Goal: Task Accomplishment & Management: Complete application form

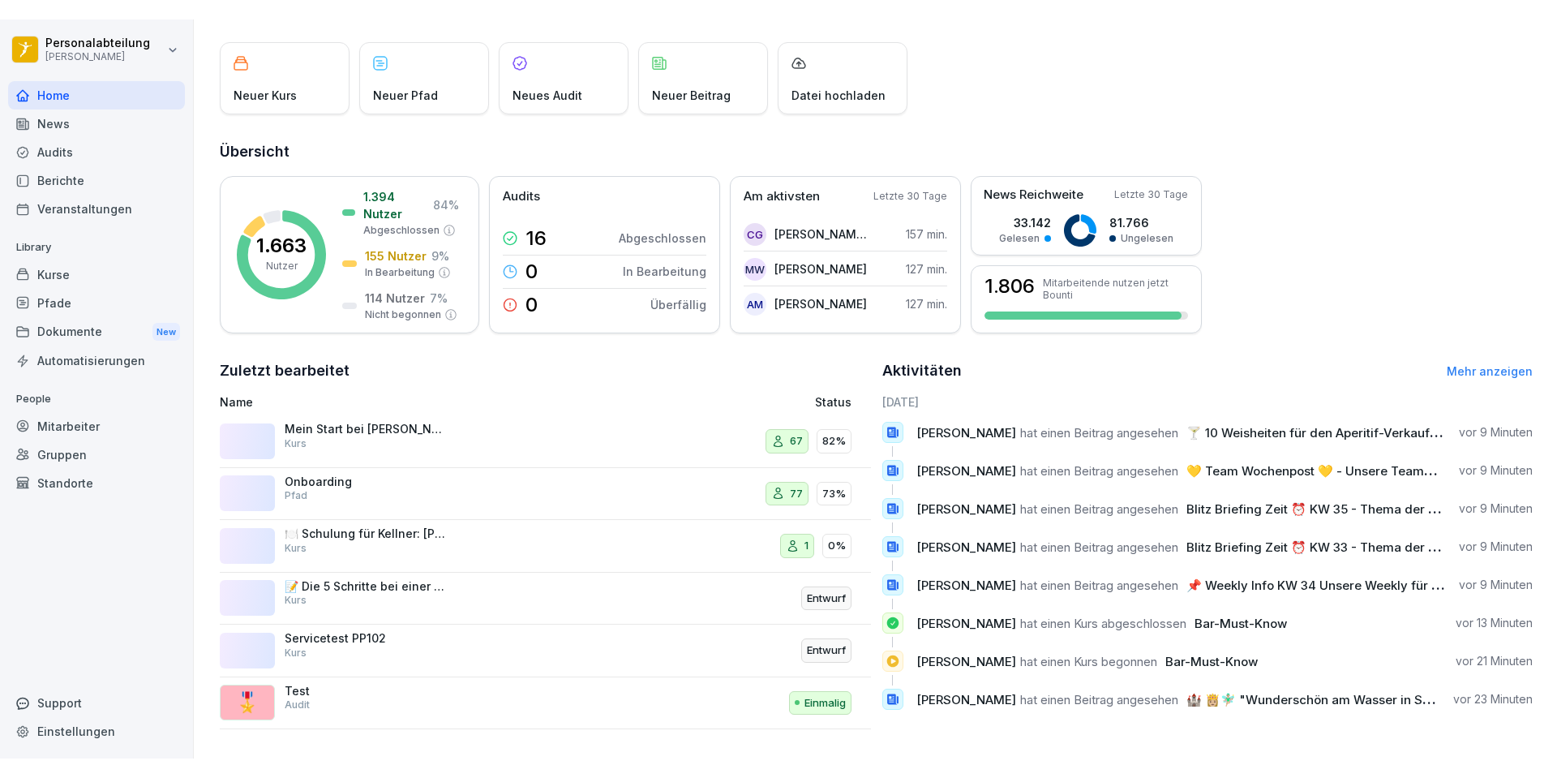
scroll to position [58, 0]
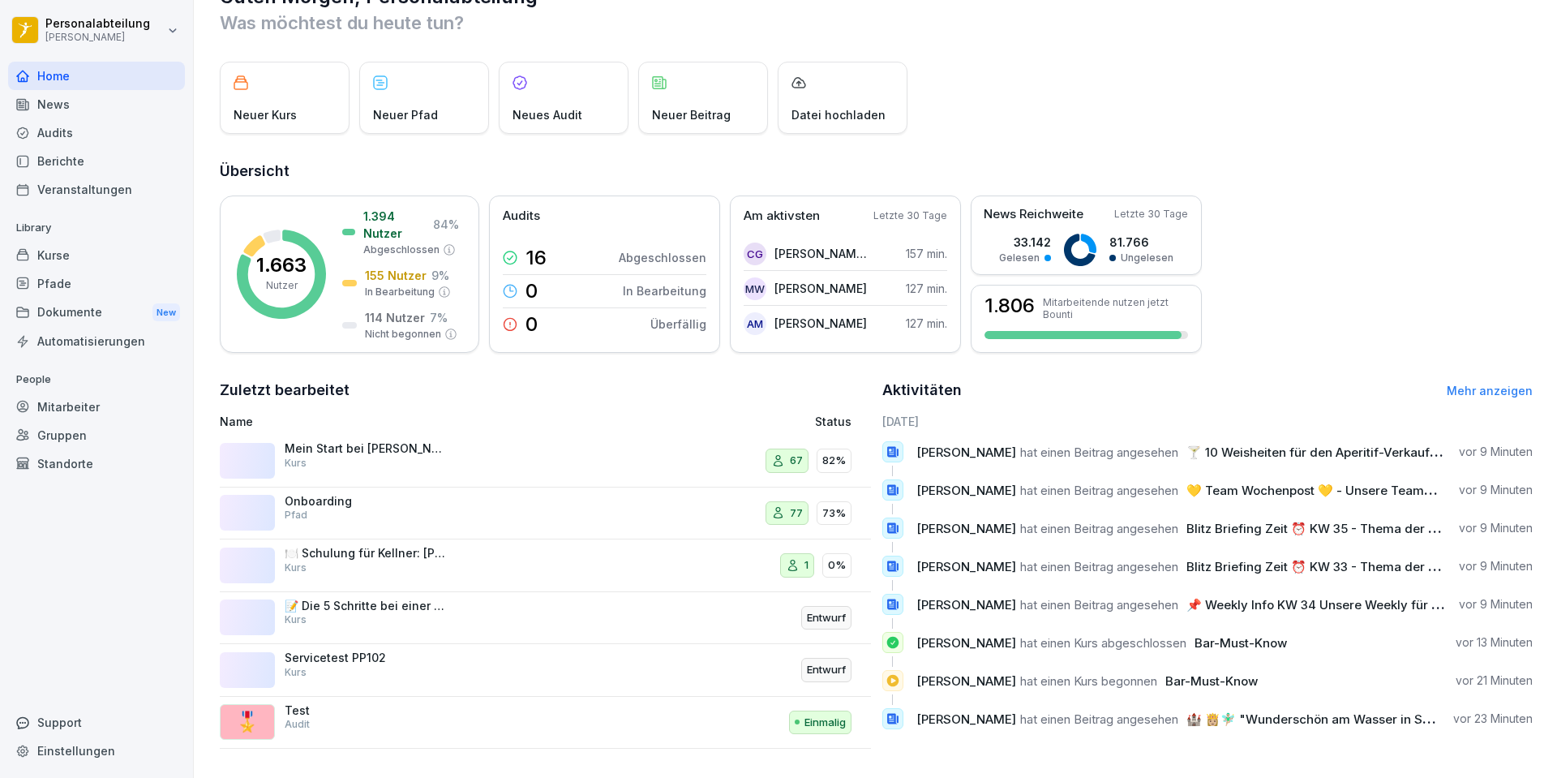
click at [75, 243] on div "Kurse" at bounding box center [96, 255] width 177 height 28
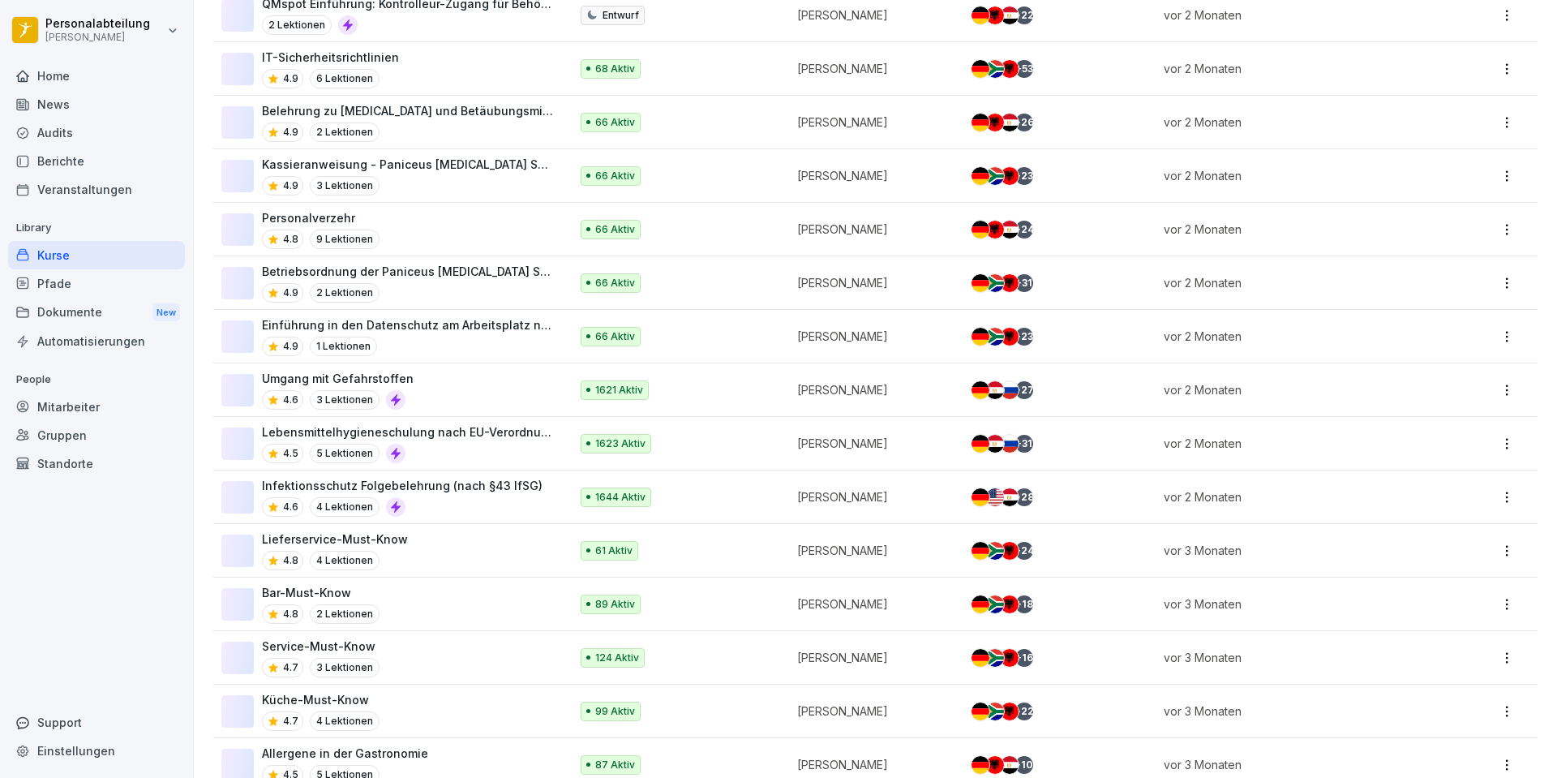
scroll to position [1054, 0]
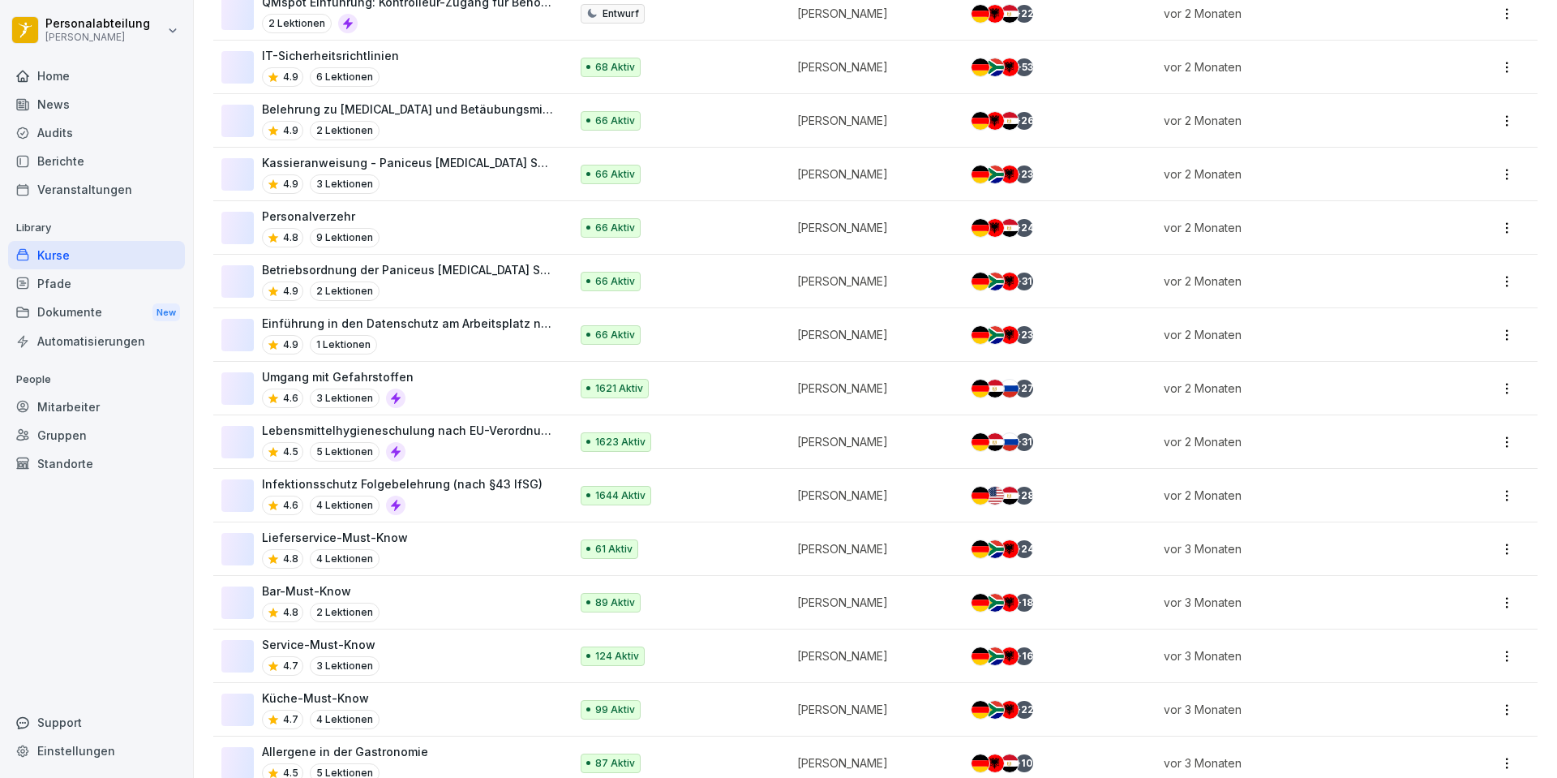
click at [72, 295] on div "Pfade" at bounding box center [96, 283] width 177 height 28
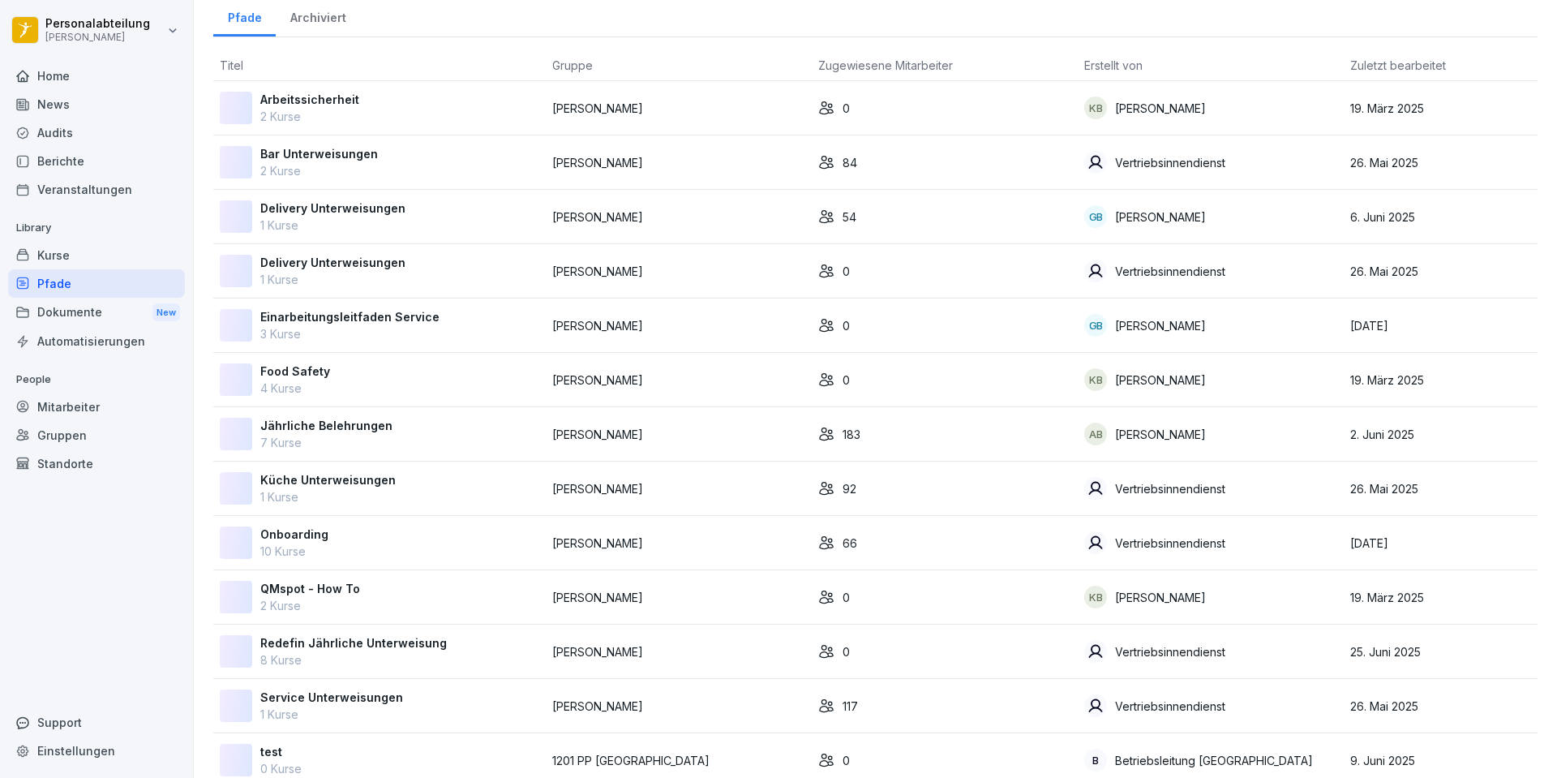
scroll to position [92, 0]
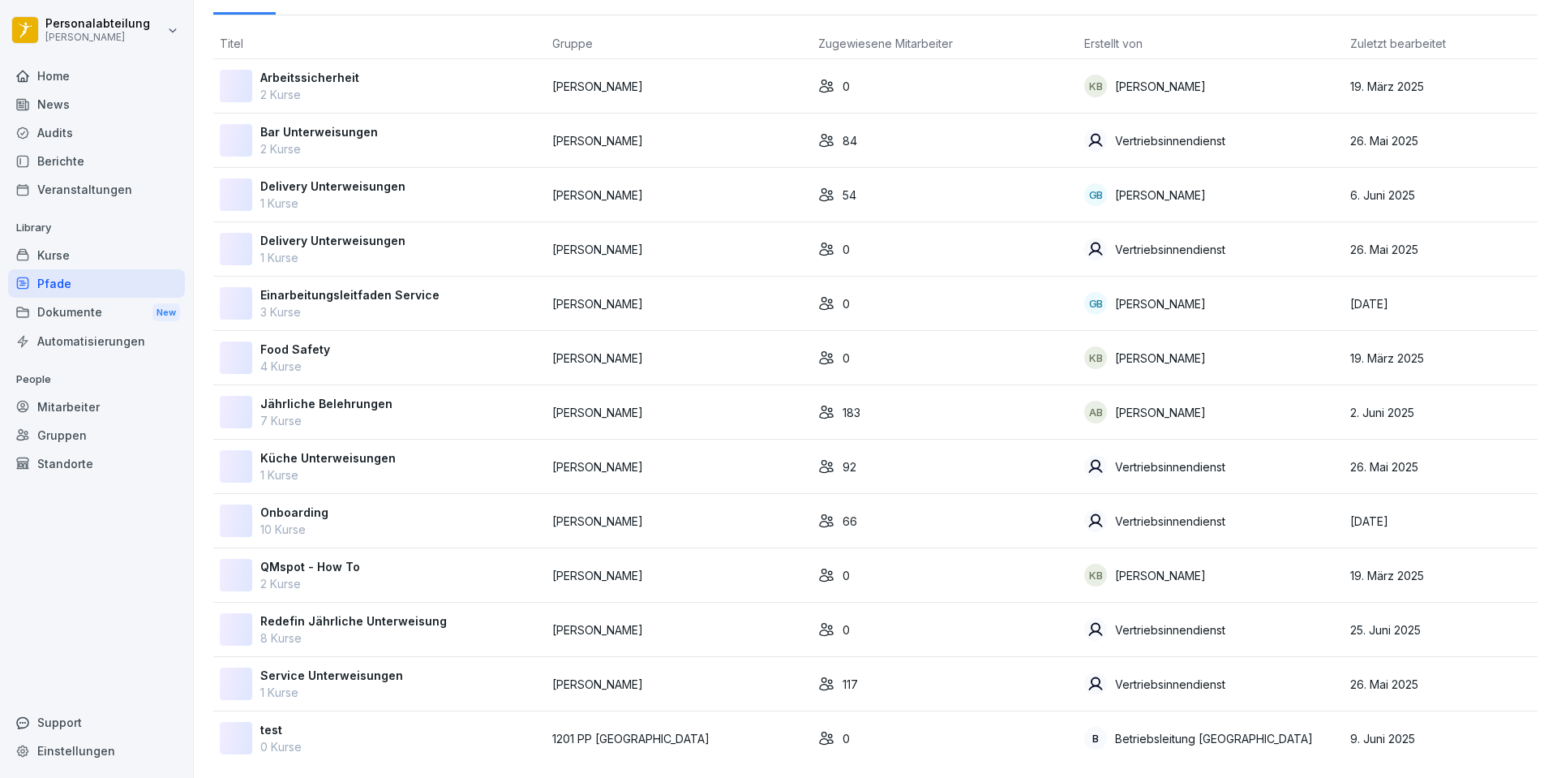
click at [79, 262] on div "Kurse" at bounding box center [96, 255] width 177 height 28
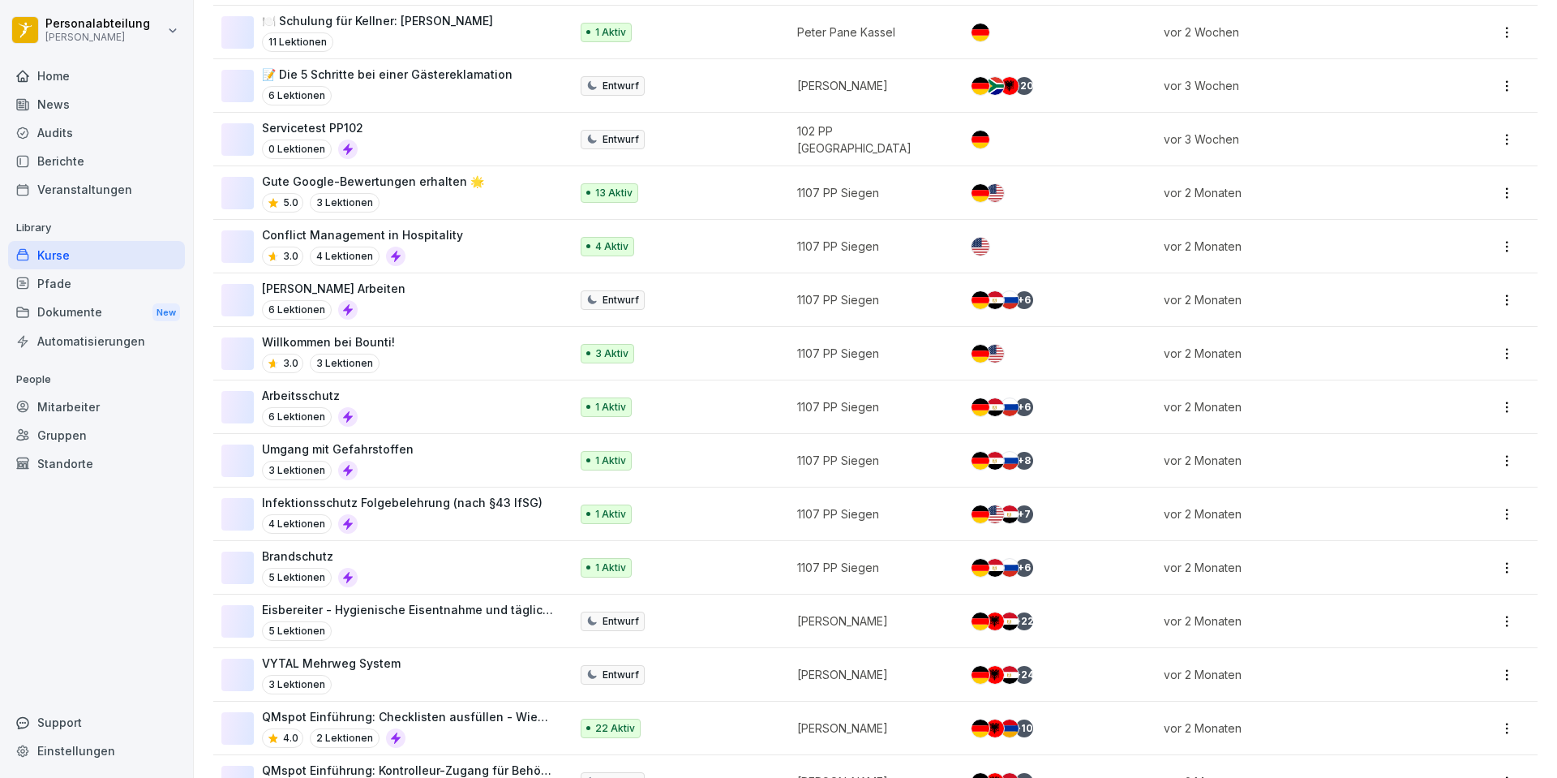
scroll to position [151, 0]
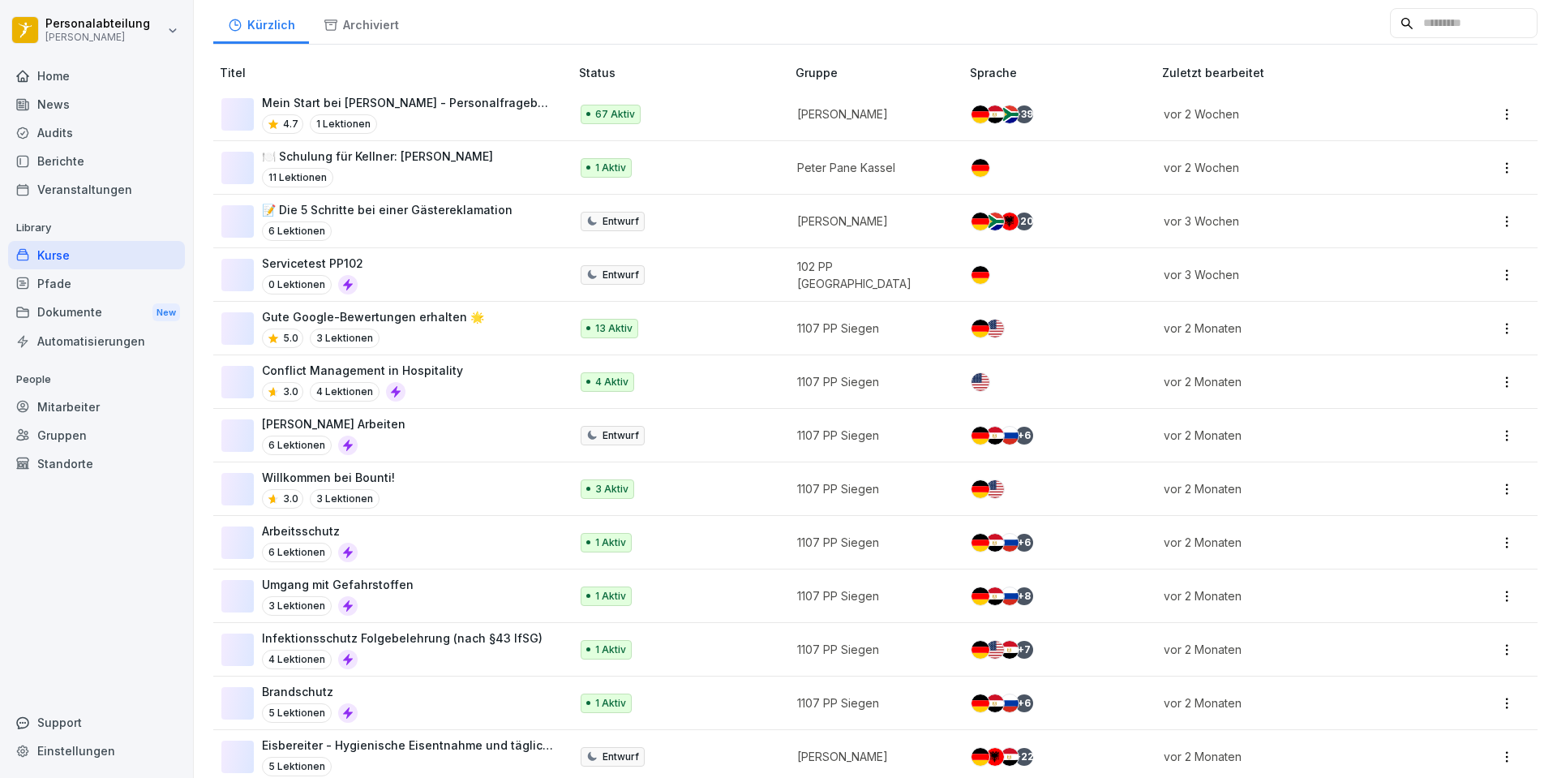
click at [415, 475] on div "Willkommen bei Bounti! 3.0 3 Lektionen" at bounding box center [387, 489] width 332 height 40
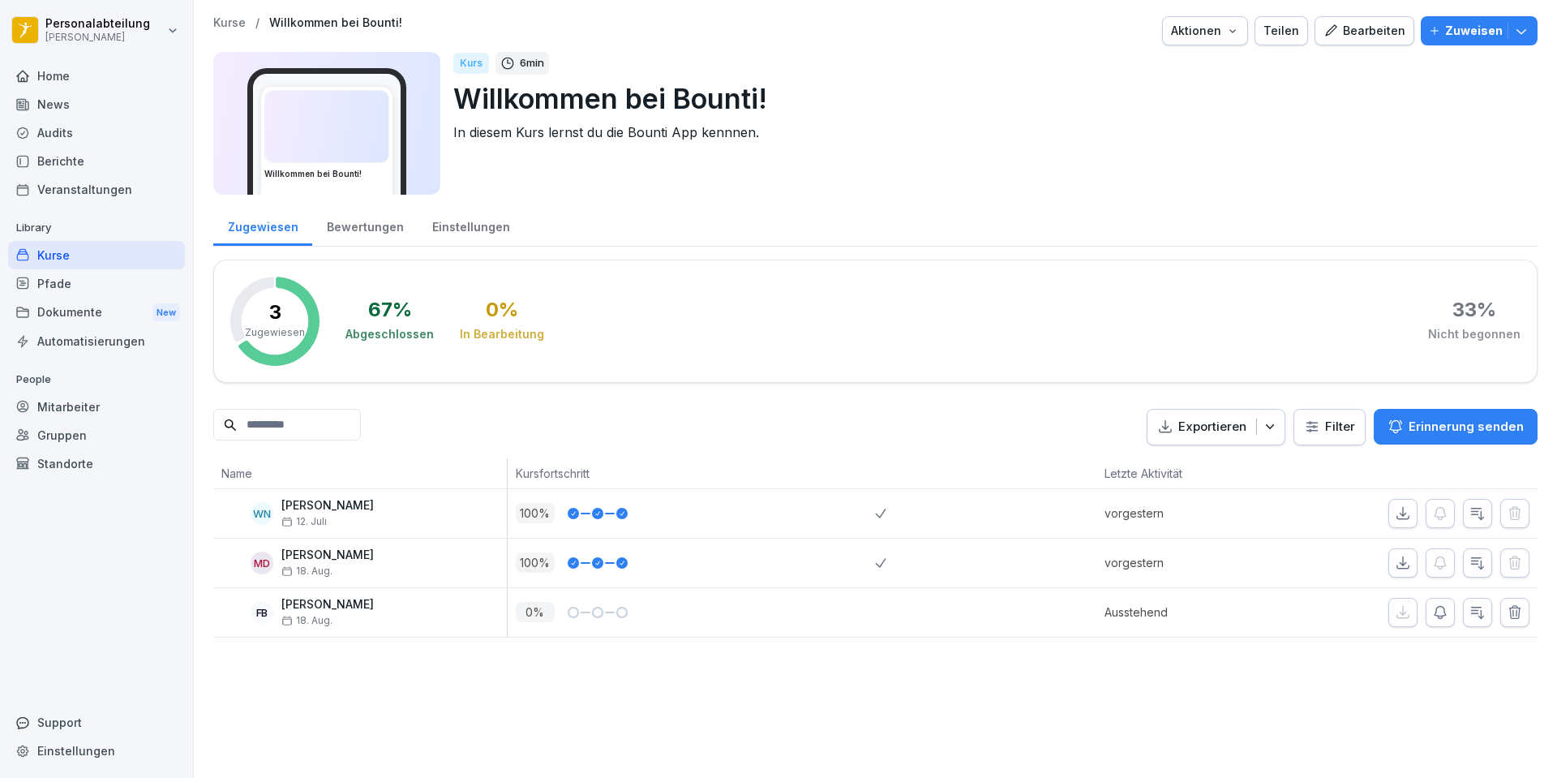
click at [363, 234] on div "Bewertungen" at bounding box center [364, 224] width 105 height 41
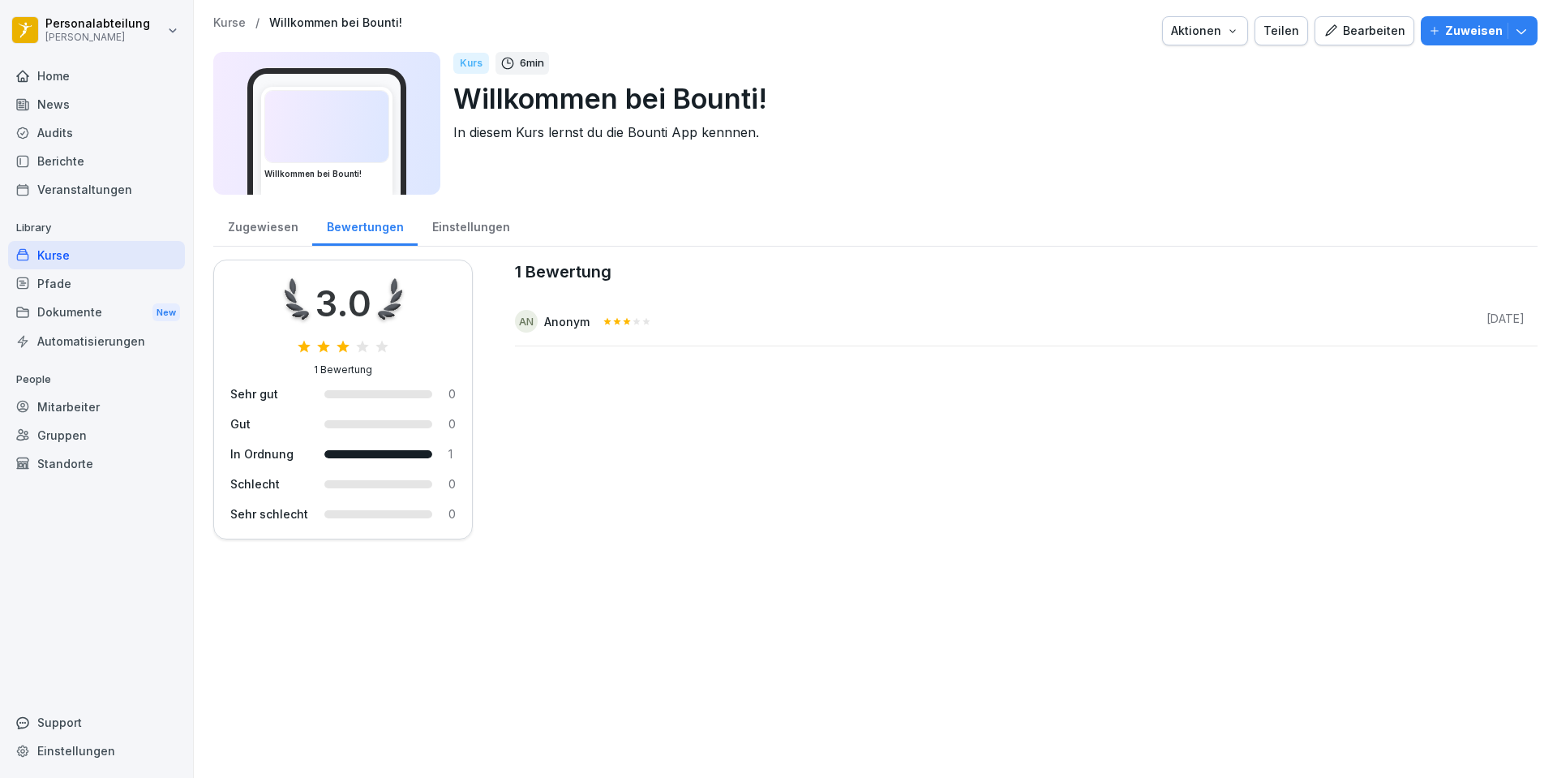
click at [251, 225] on div "Zugewiesen" at bounding box center [262, 224] width 99 height 41
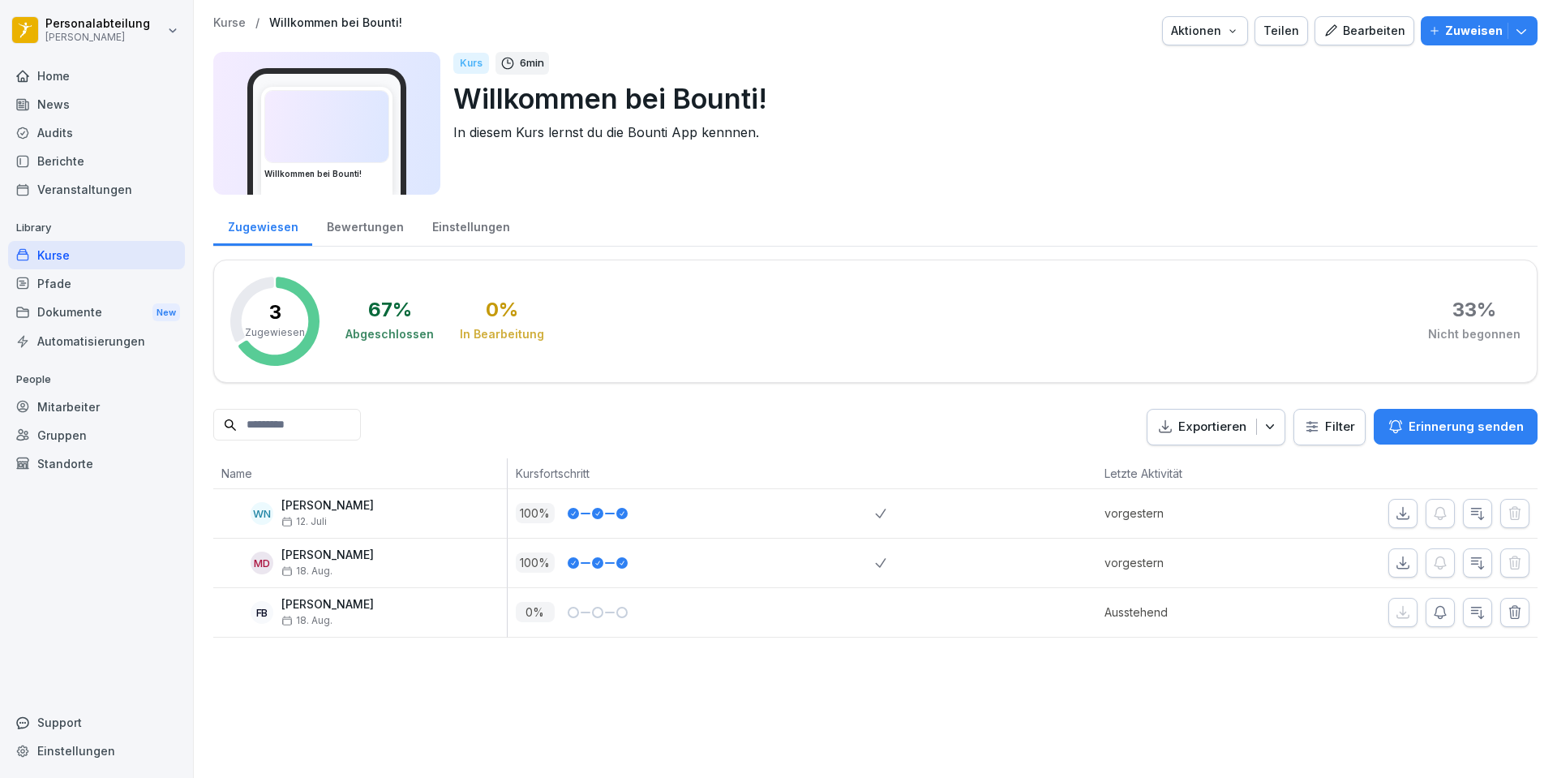
click at [391, 228] on div "Bewertungen" at bounding box center [364, 224] width 105 height 41
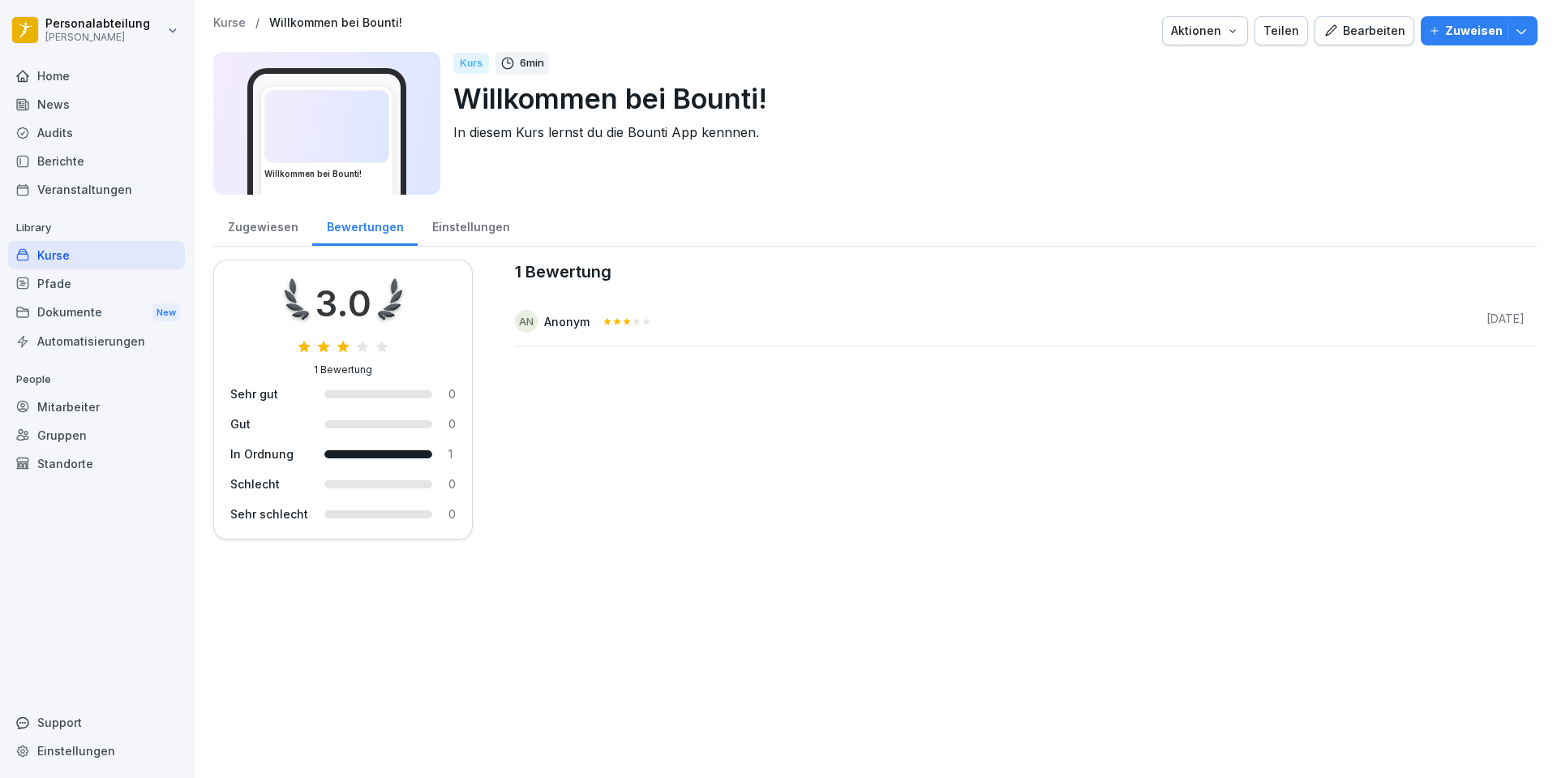
click at [447, 234] on div "Einstellungen" at bounding box center [471, 224] width 106 height 41
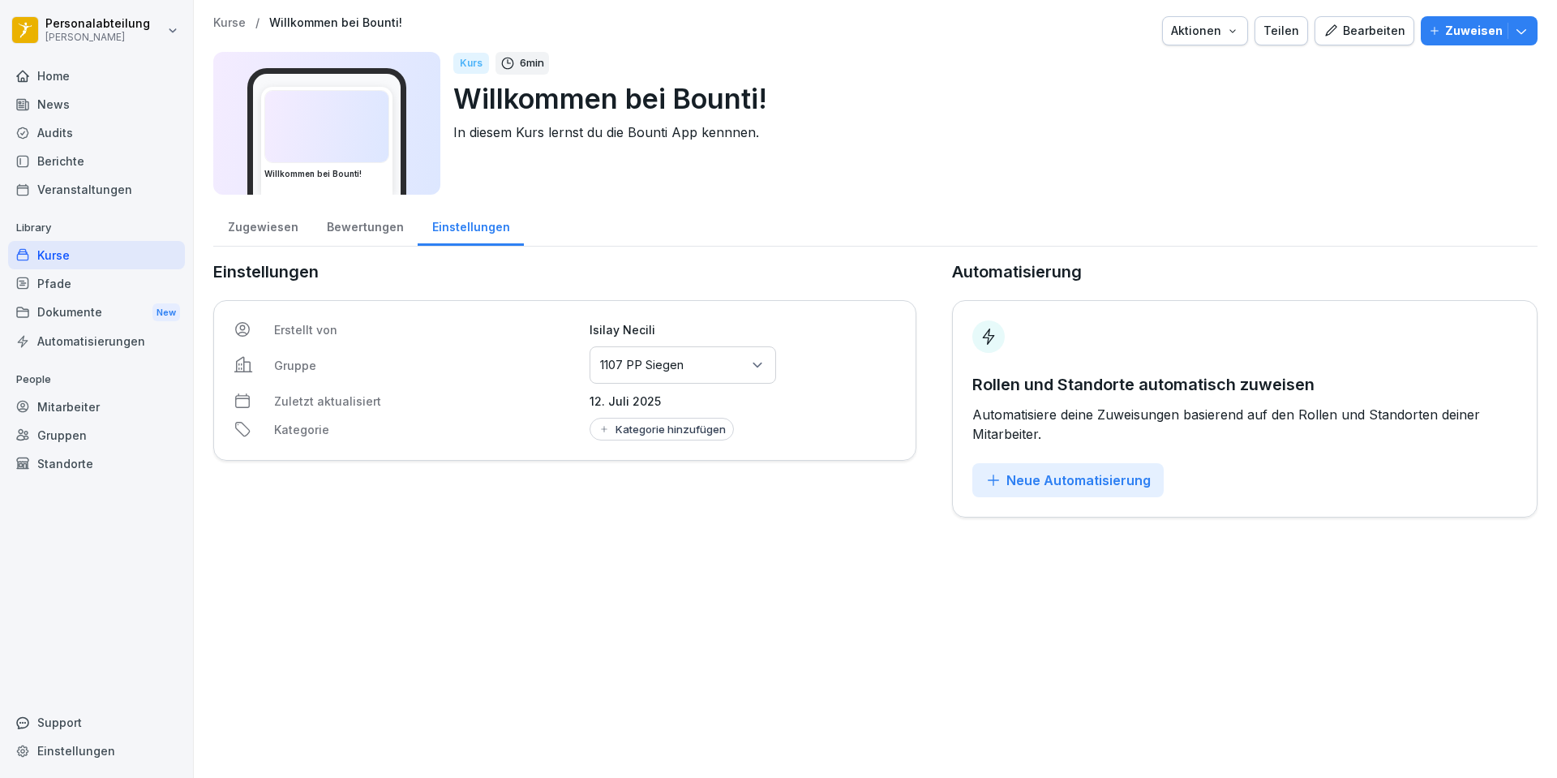
click at [81, 256] on div "Kurse" at bounding box center [96, 255] width 177 height 28
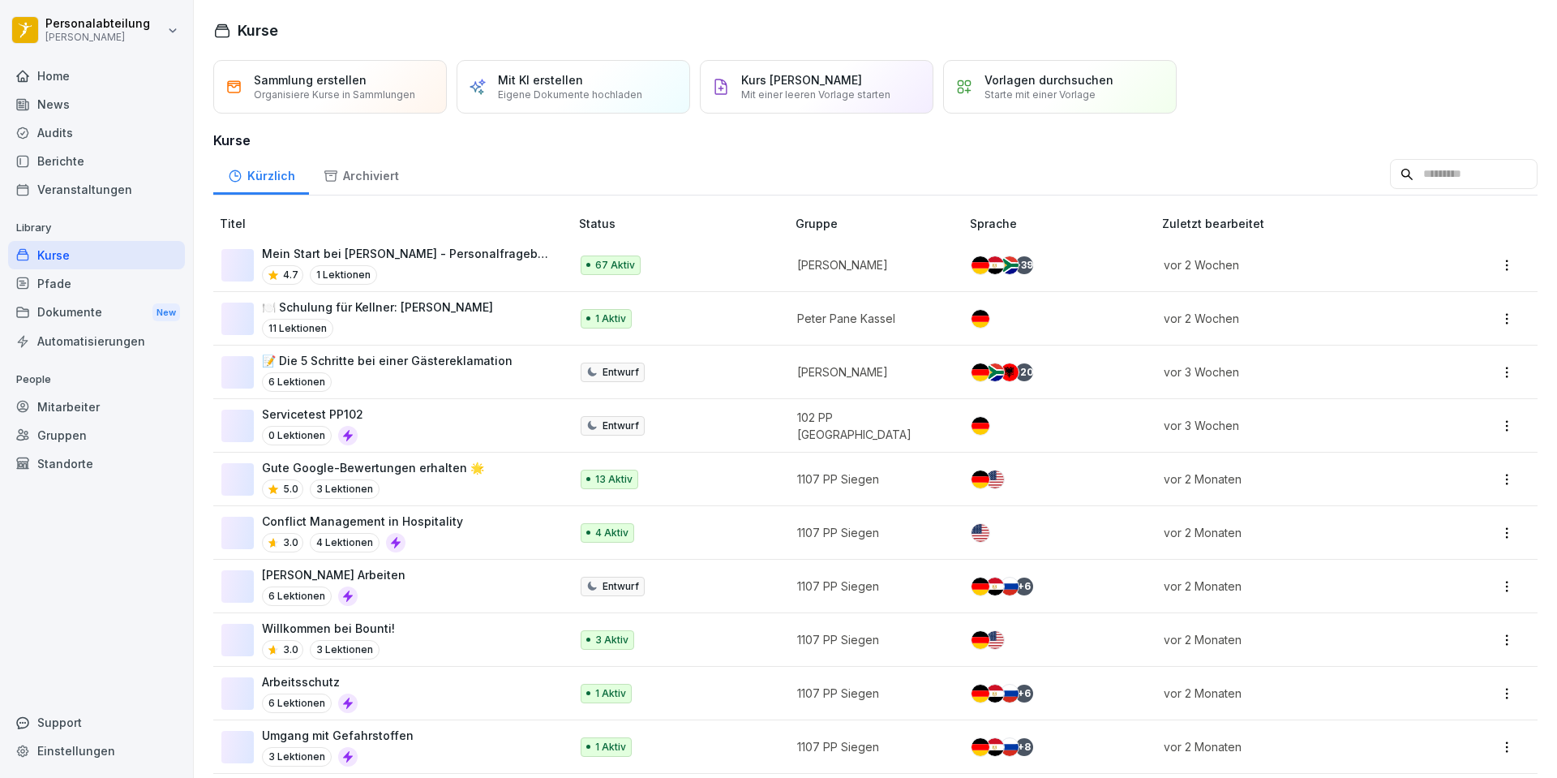
scroll to position [162, 0]
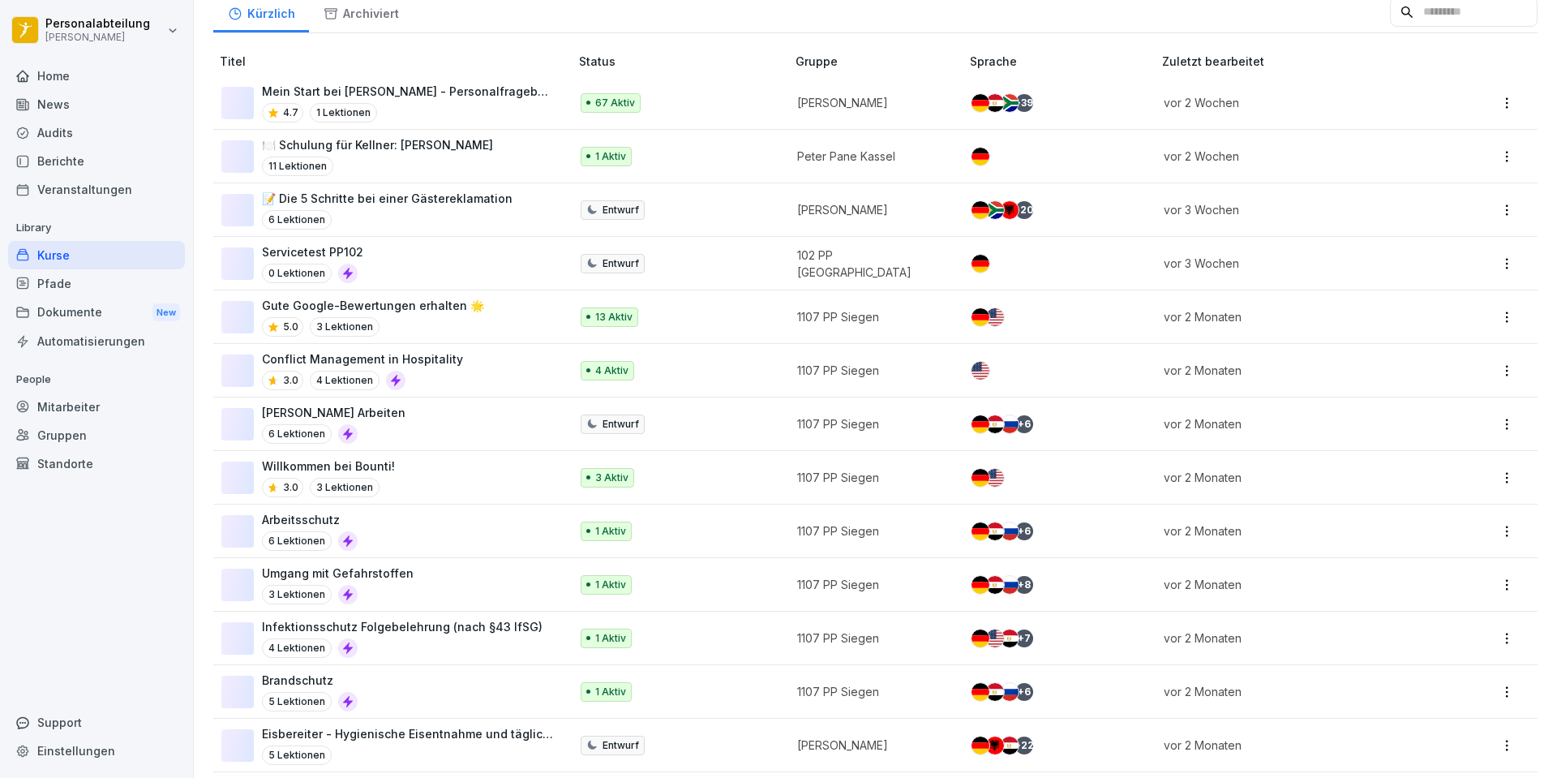
click at [454, 358] on div "Conflict Management in Hospitality 3.0 4 Lektionen" at bounding box center [387, 370] width 332 height 40
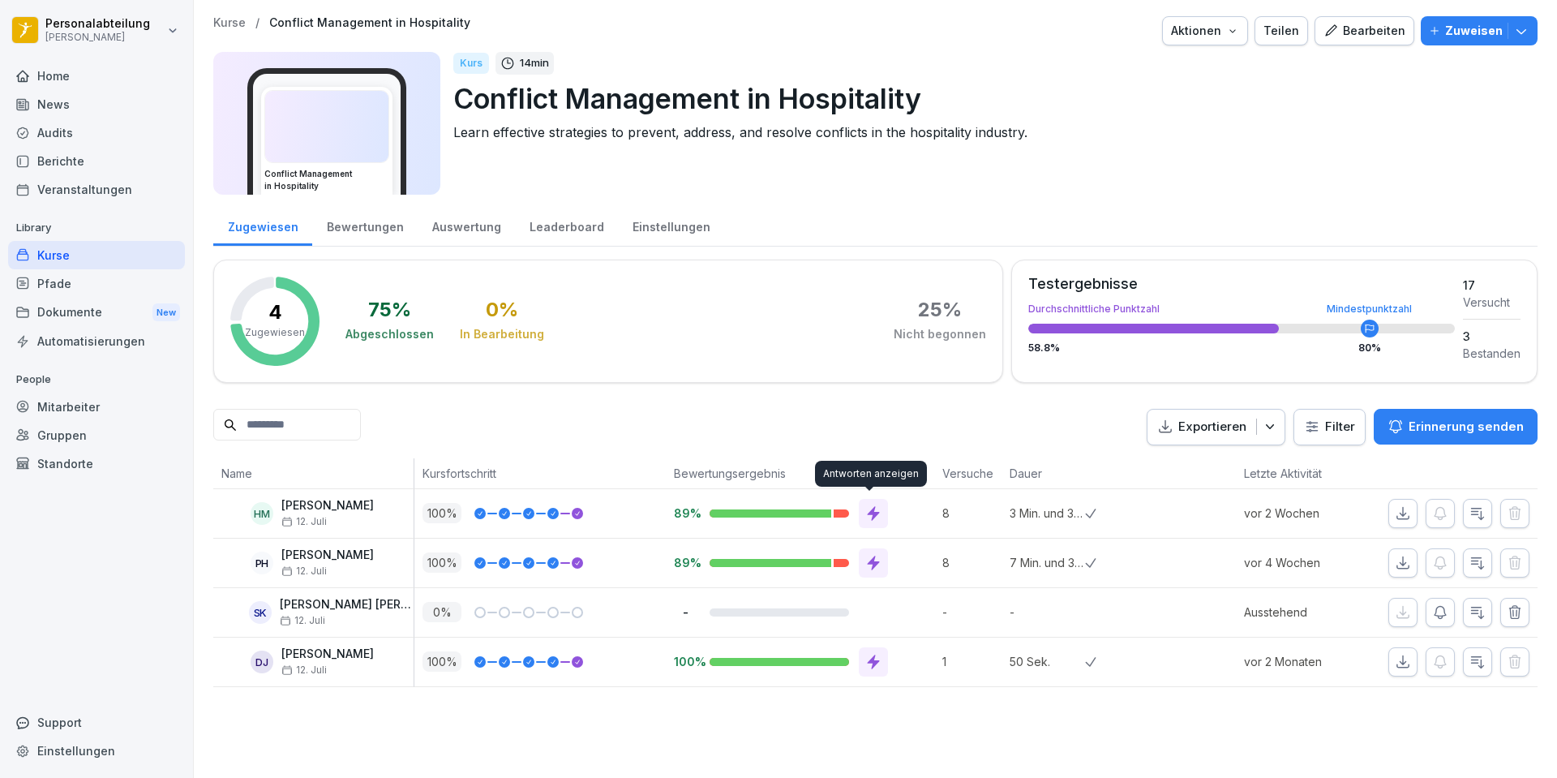
click at [871, 517] on icon at bounding box center [874, 513] width 12 height 15
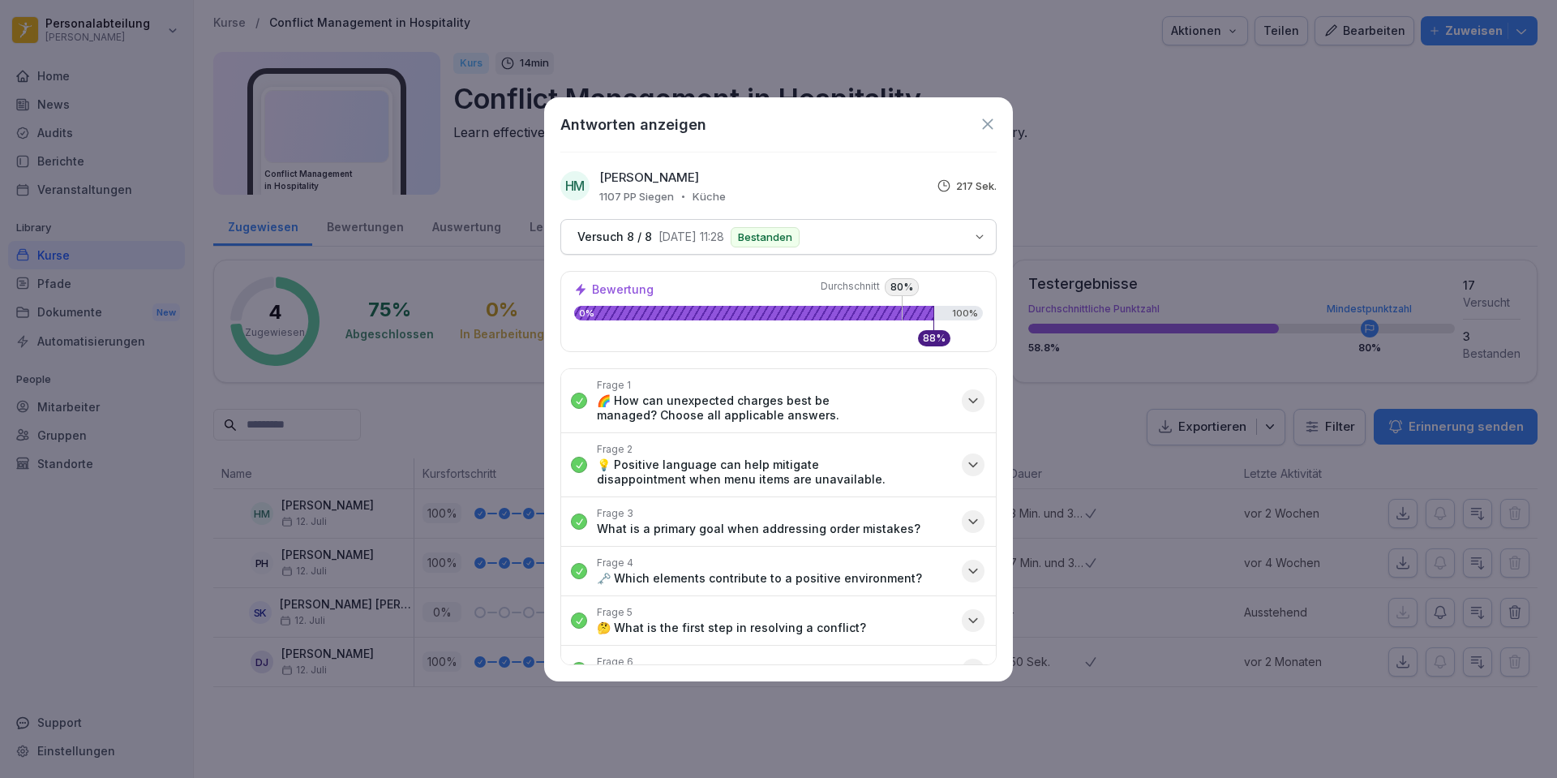
click at [965, 406] on icon "button" at bounding box center [973, 401] width 16 height 16
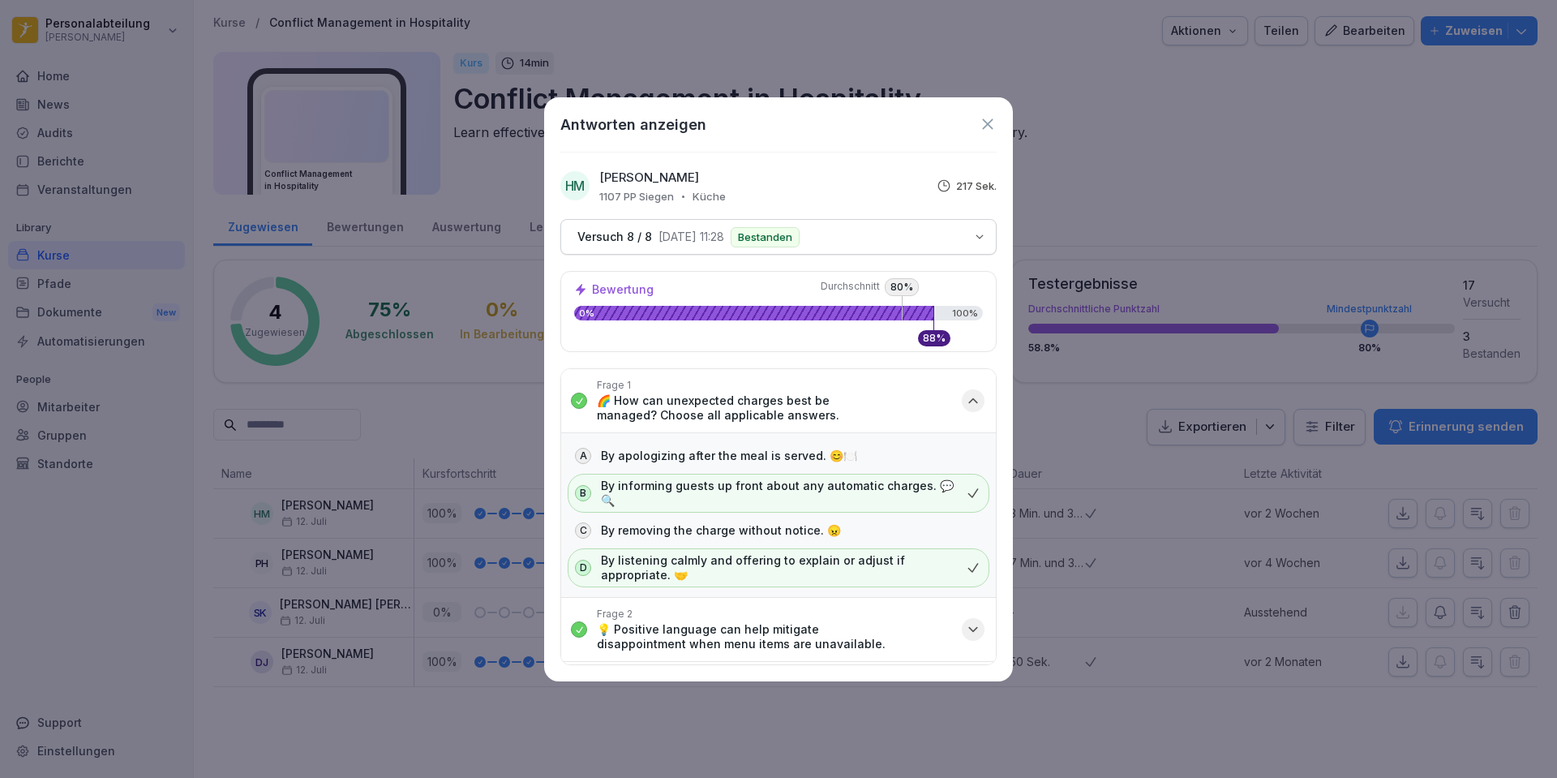
click at [970, 404] on div "button" at bounding box center [973, 400] width 23 height 23
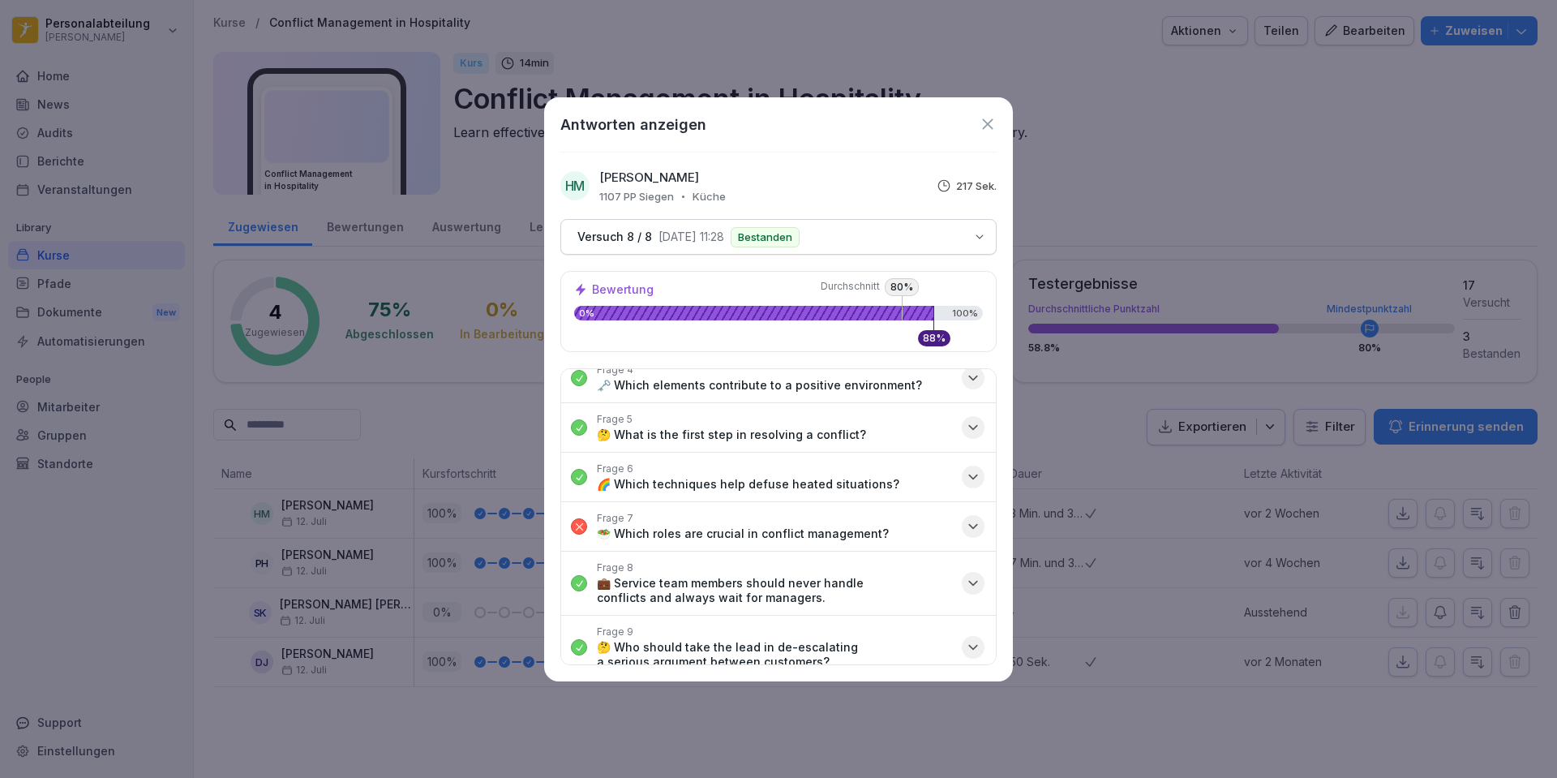
scroll to position [208, 0]
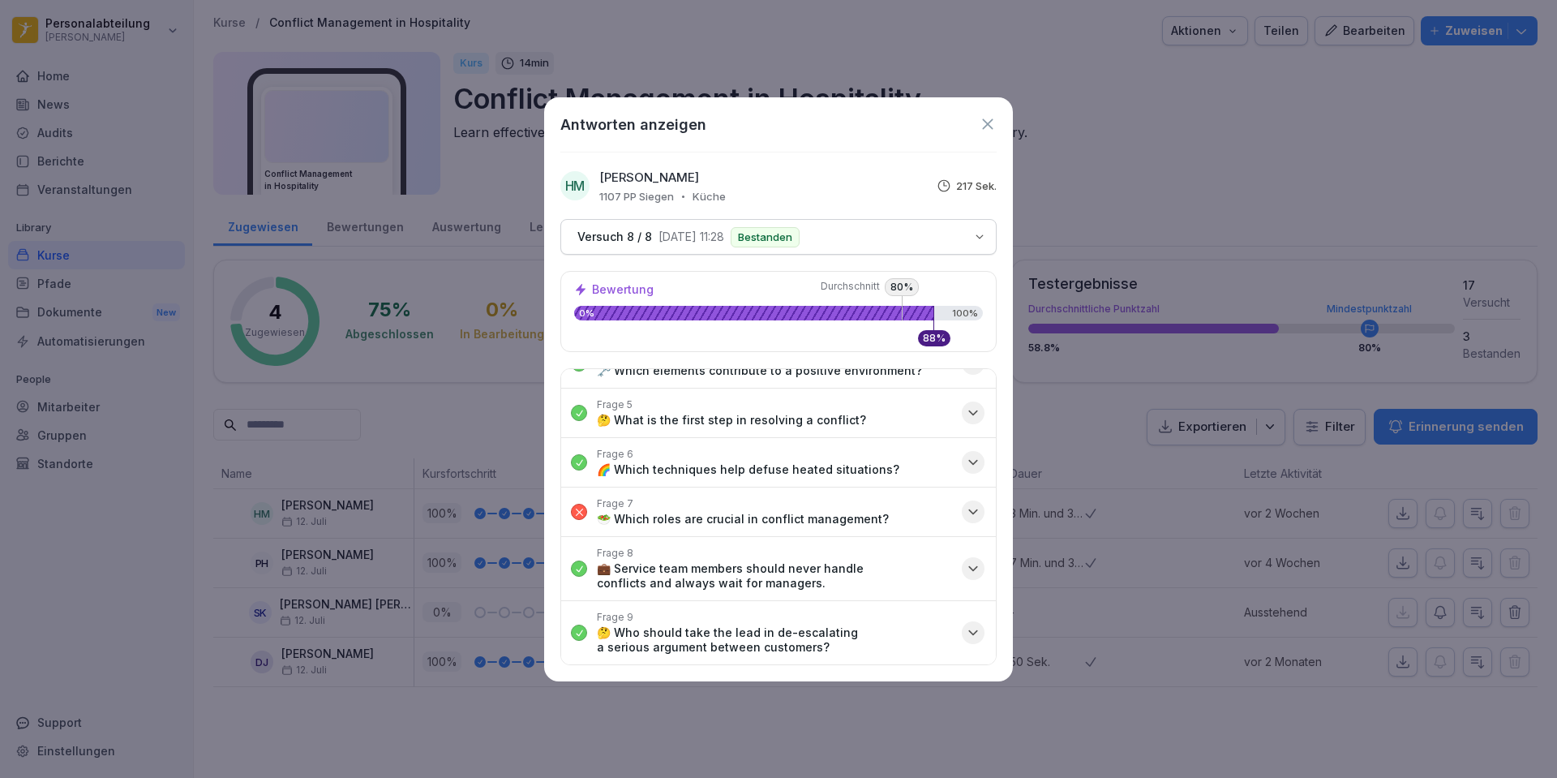
click at [970, 513] on div "button" at bounding box center [973, 511] width 23 height 23
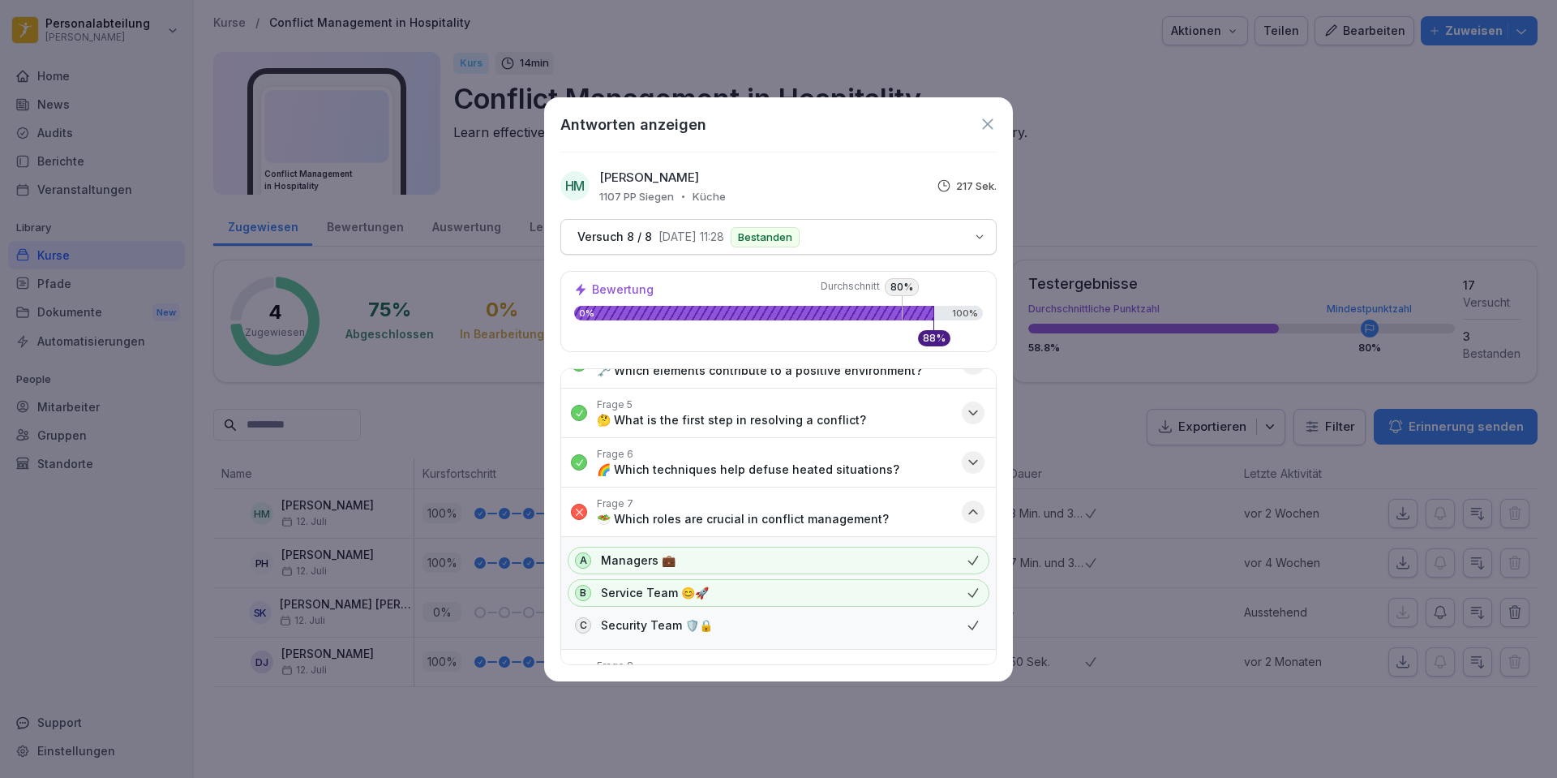
click at [968, 512] on icon "button" at bounding box center [973, 512] width 16 height 16
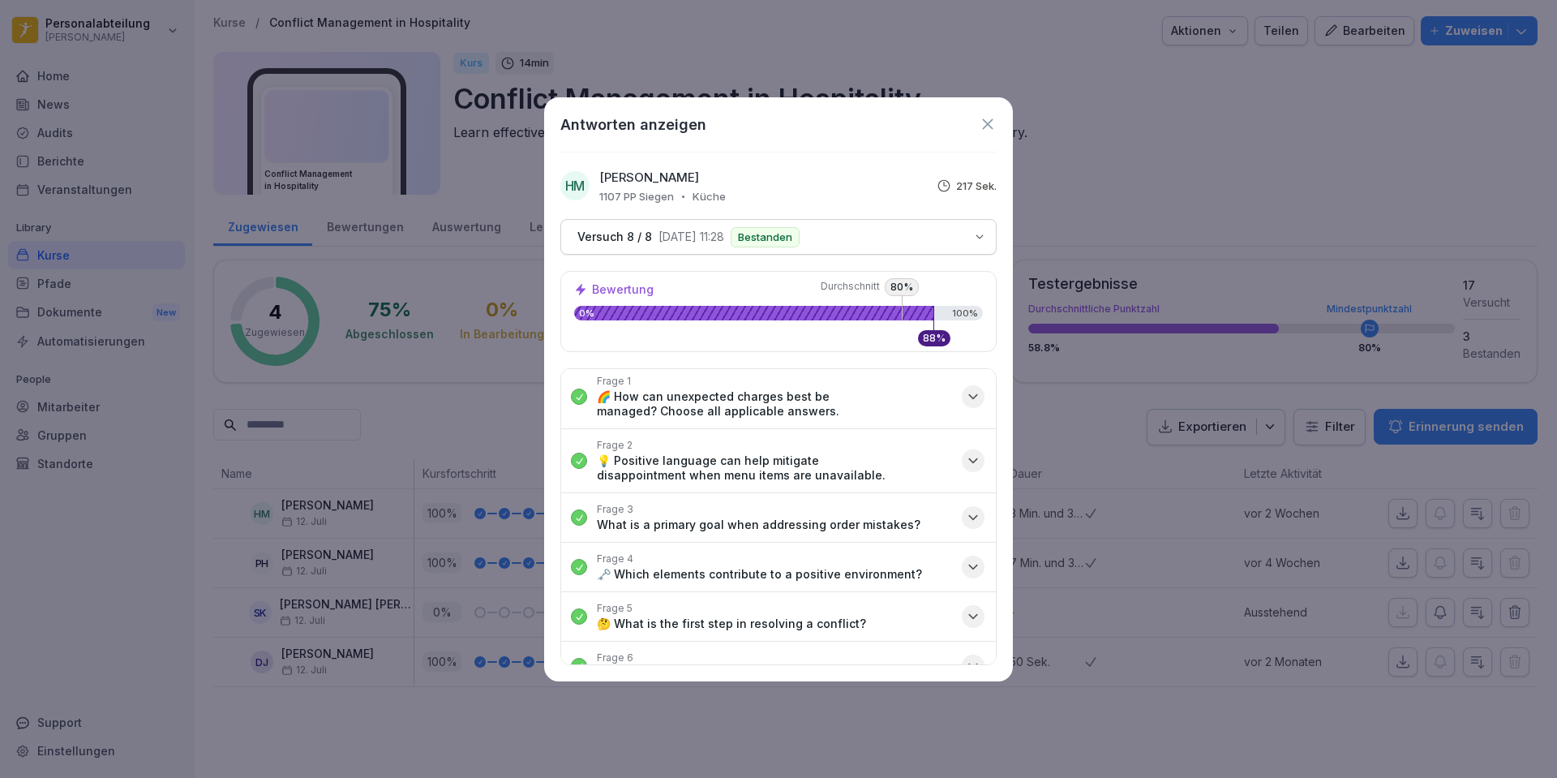
scroll to position [0, 0]
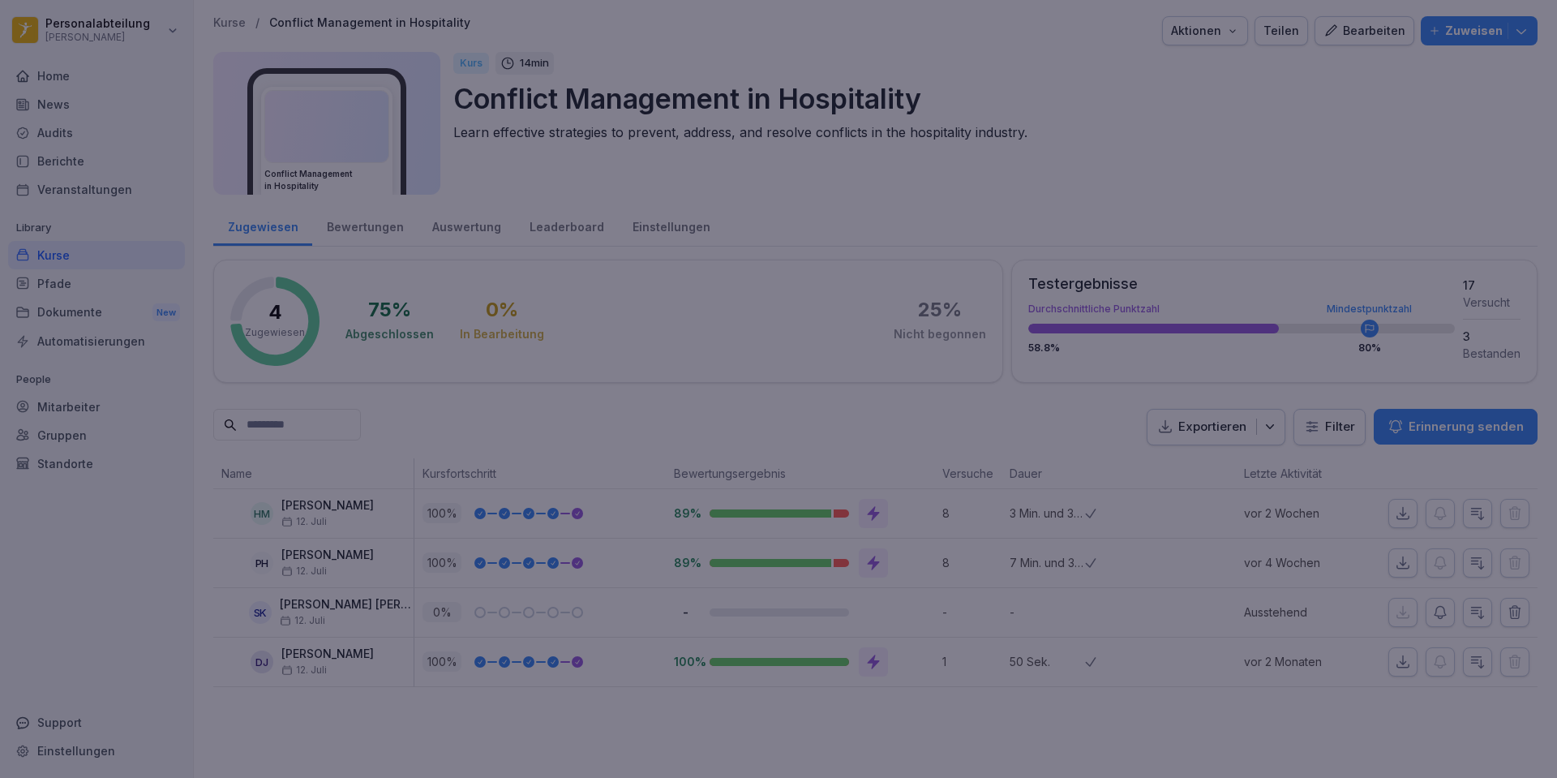
click at [1232, 310] on div at bounding box center [778, 389] width 1557 height 778
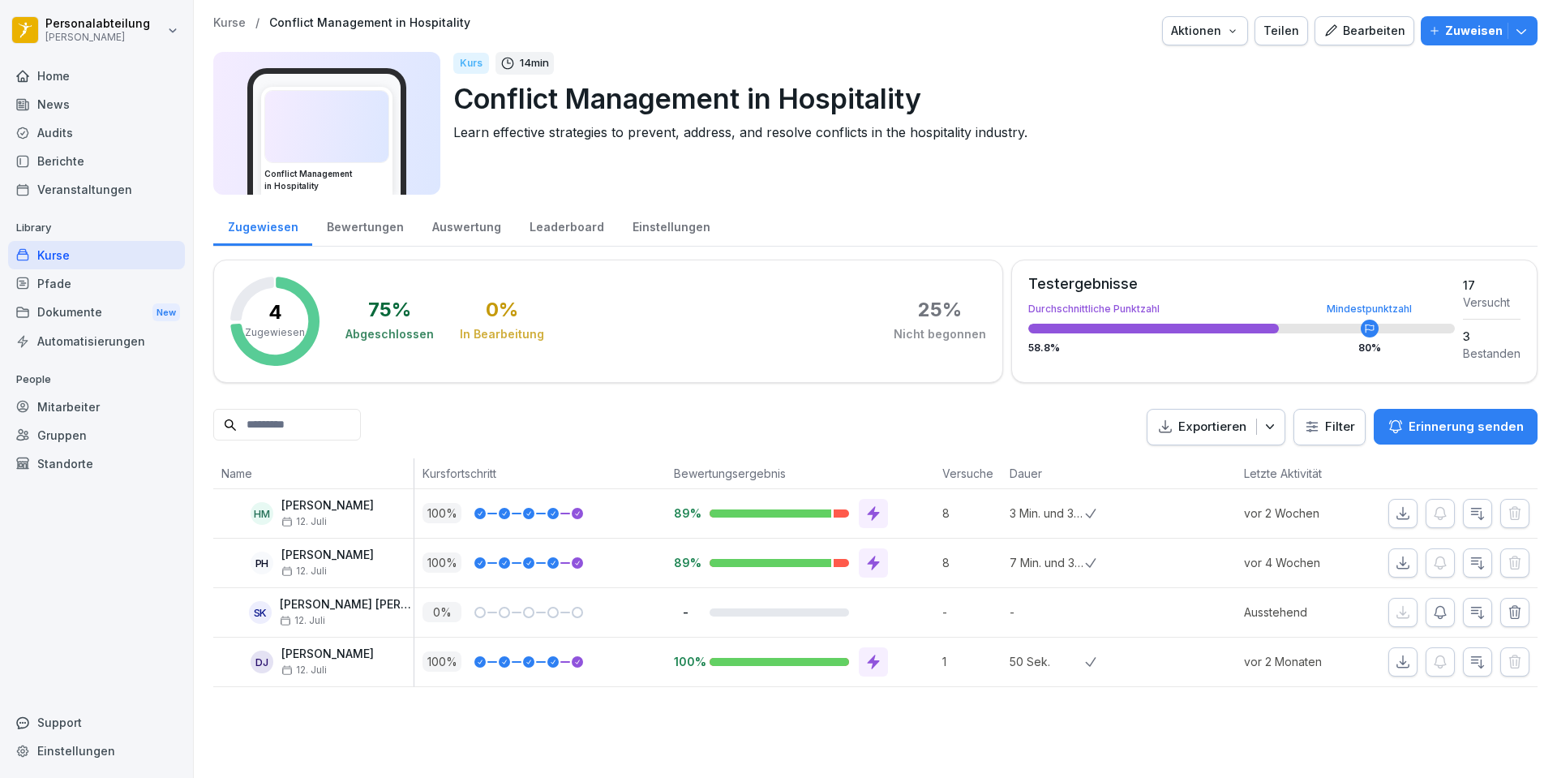
click at [73, 83] on div "Home" at bounding box center [96, 76] width 177 height 28
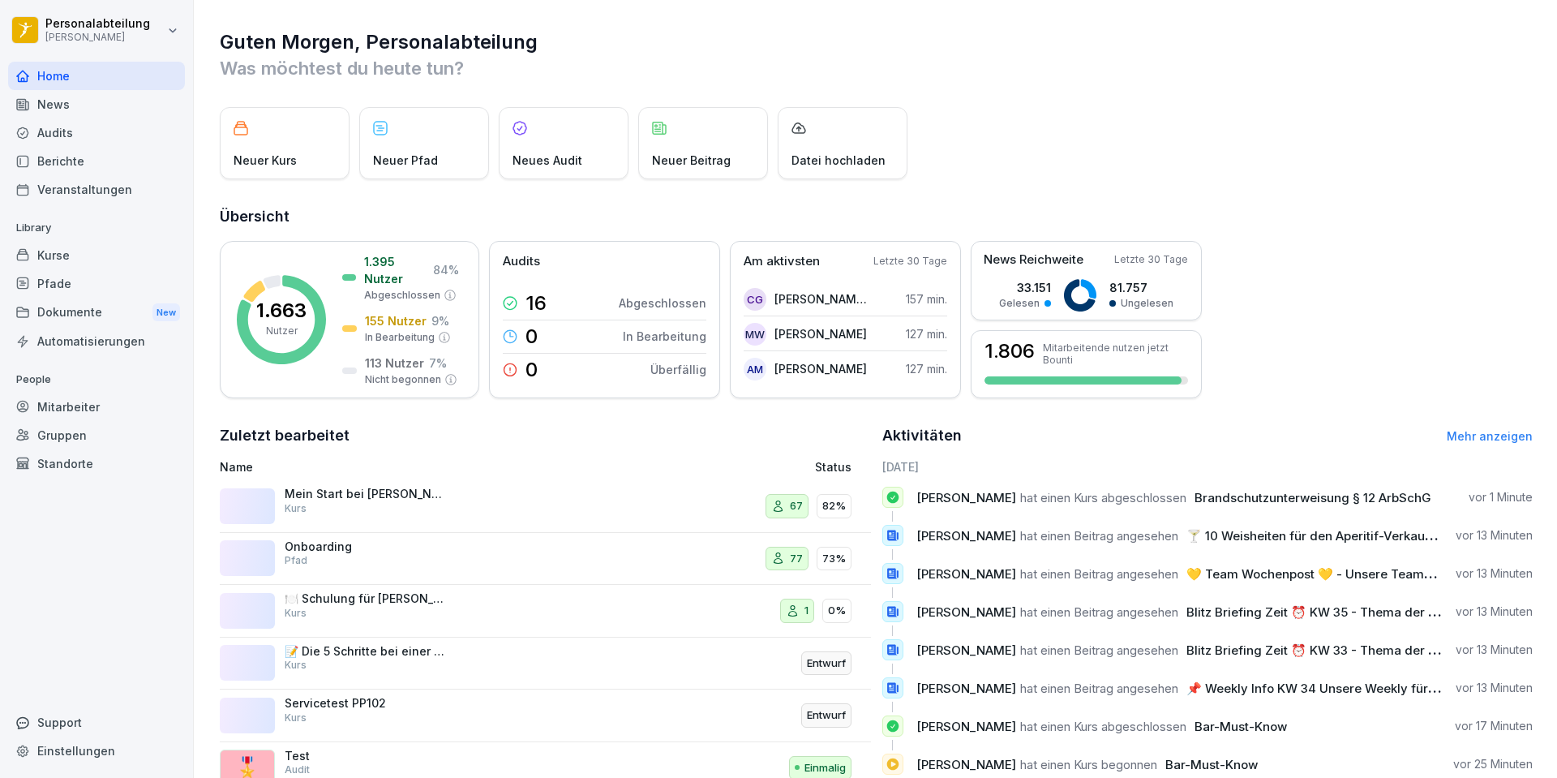
click at [475, 489] on div "Mein Start bei [PERSON_NAME] - Personalfragebogen Kurs" at bounding box center [424, 506] width 408 height 39
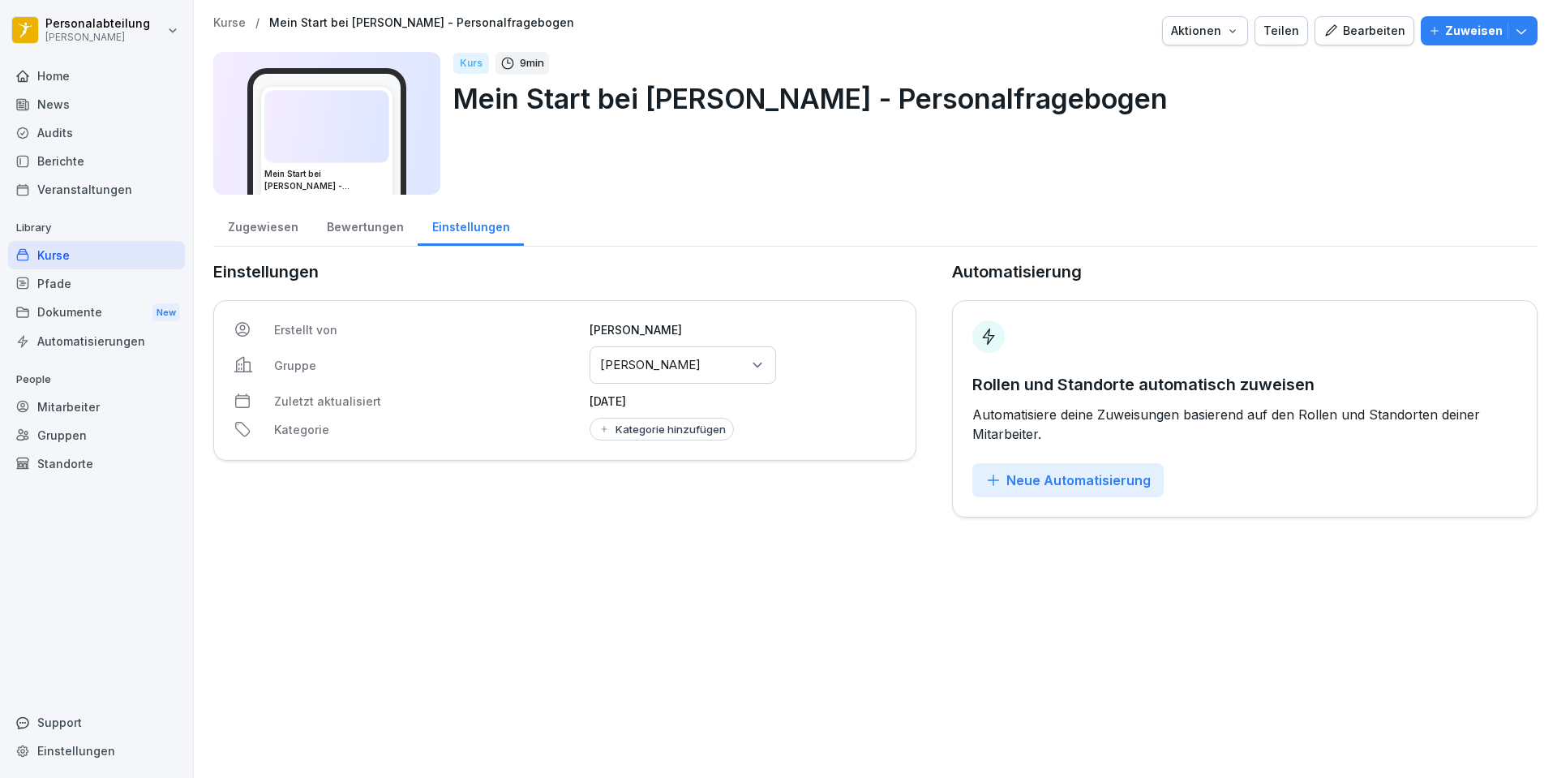
click at [239, 230] on div "Zugewiesen" at bounding box center [262, 224] width 99 height 41
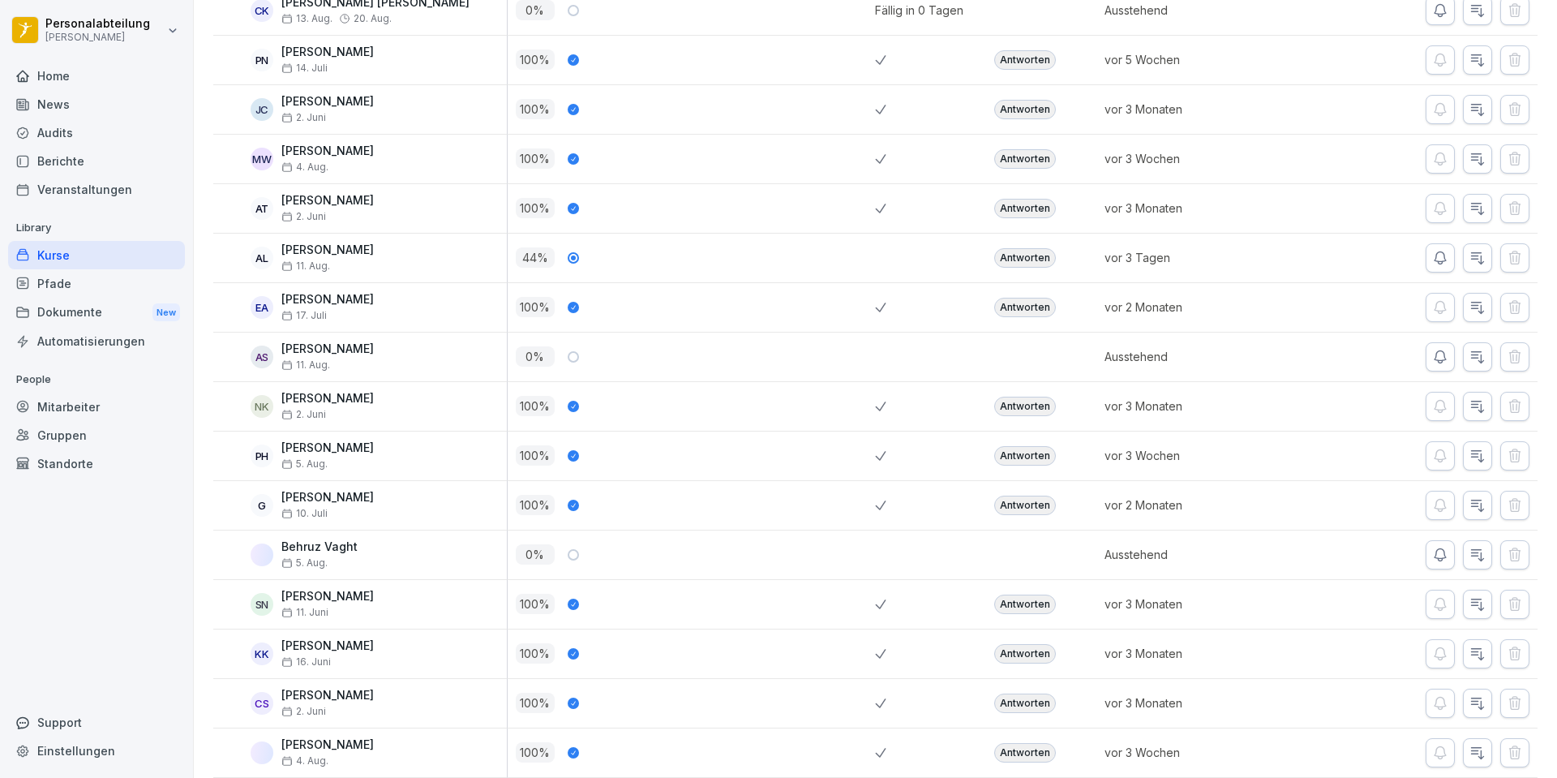
scroll to position [1054, 0]
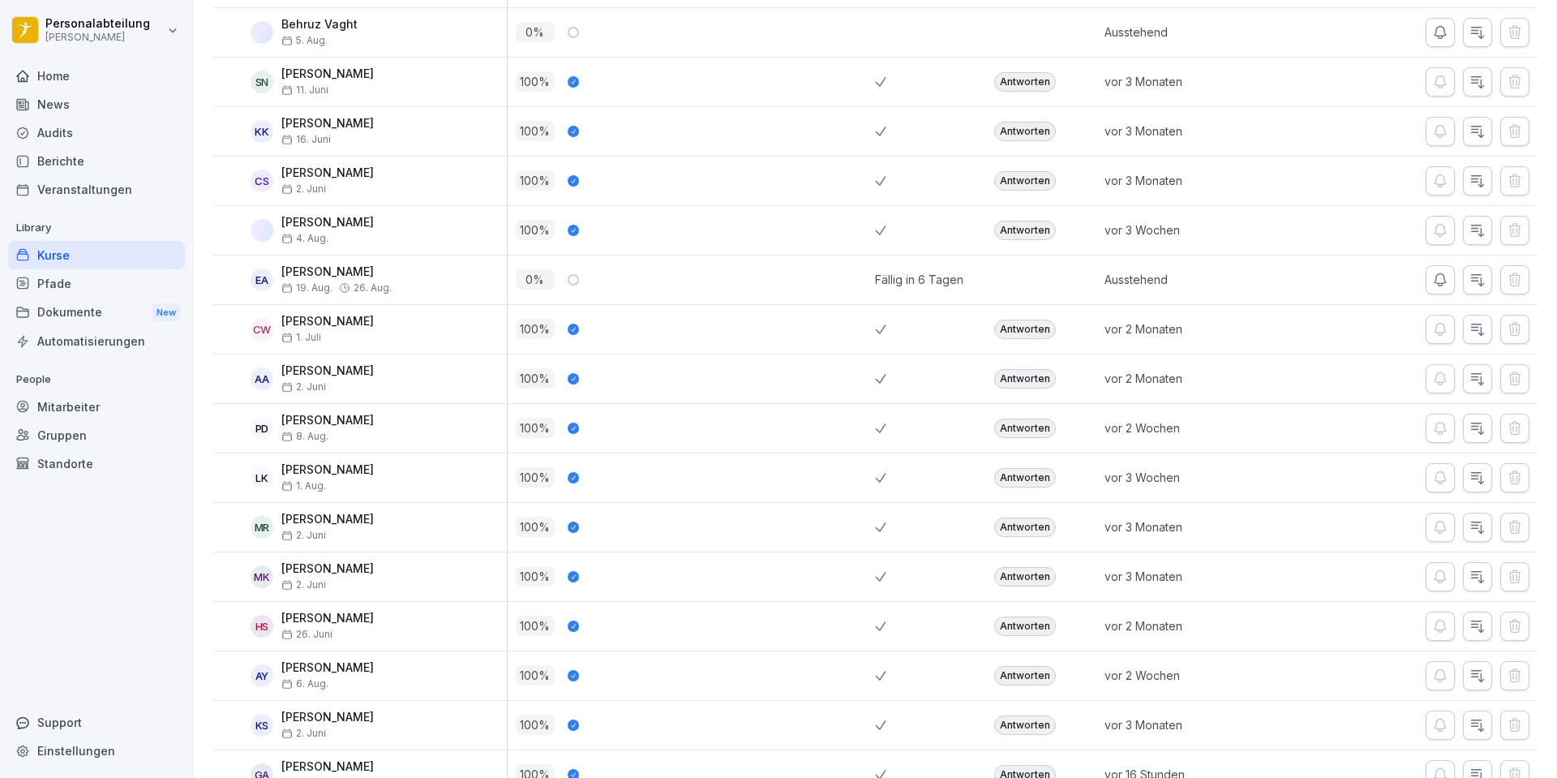
drag, startPoint x: 437, startPoint y: 358, endPoint x: 462, endPoint y: 510, distance: 154.5
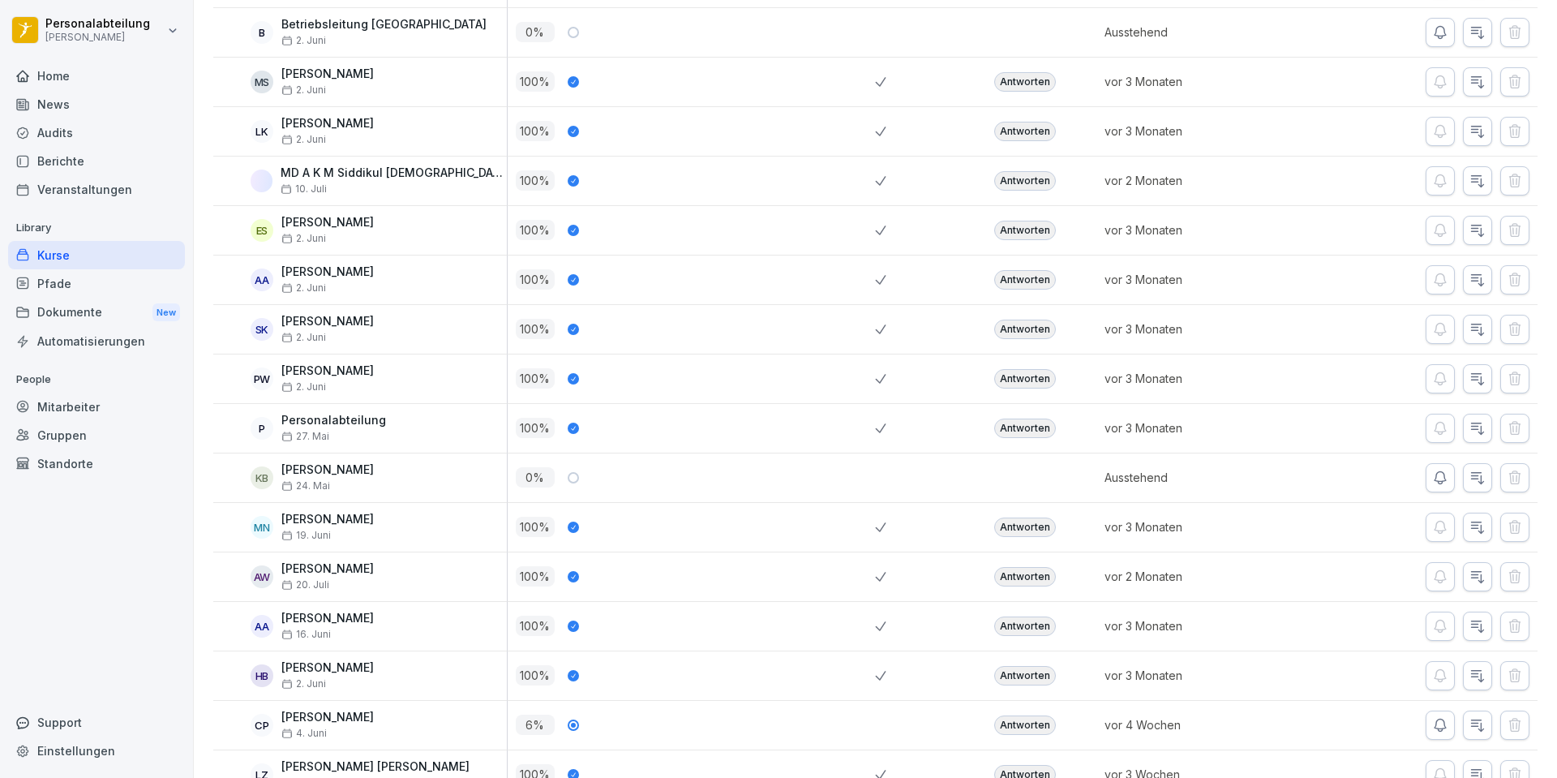
scroll to position [3067, 0]
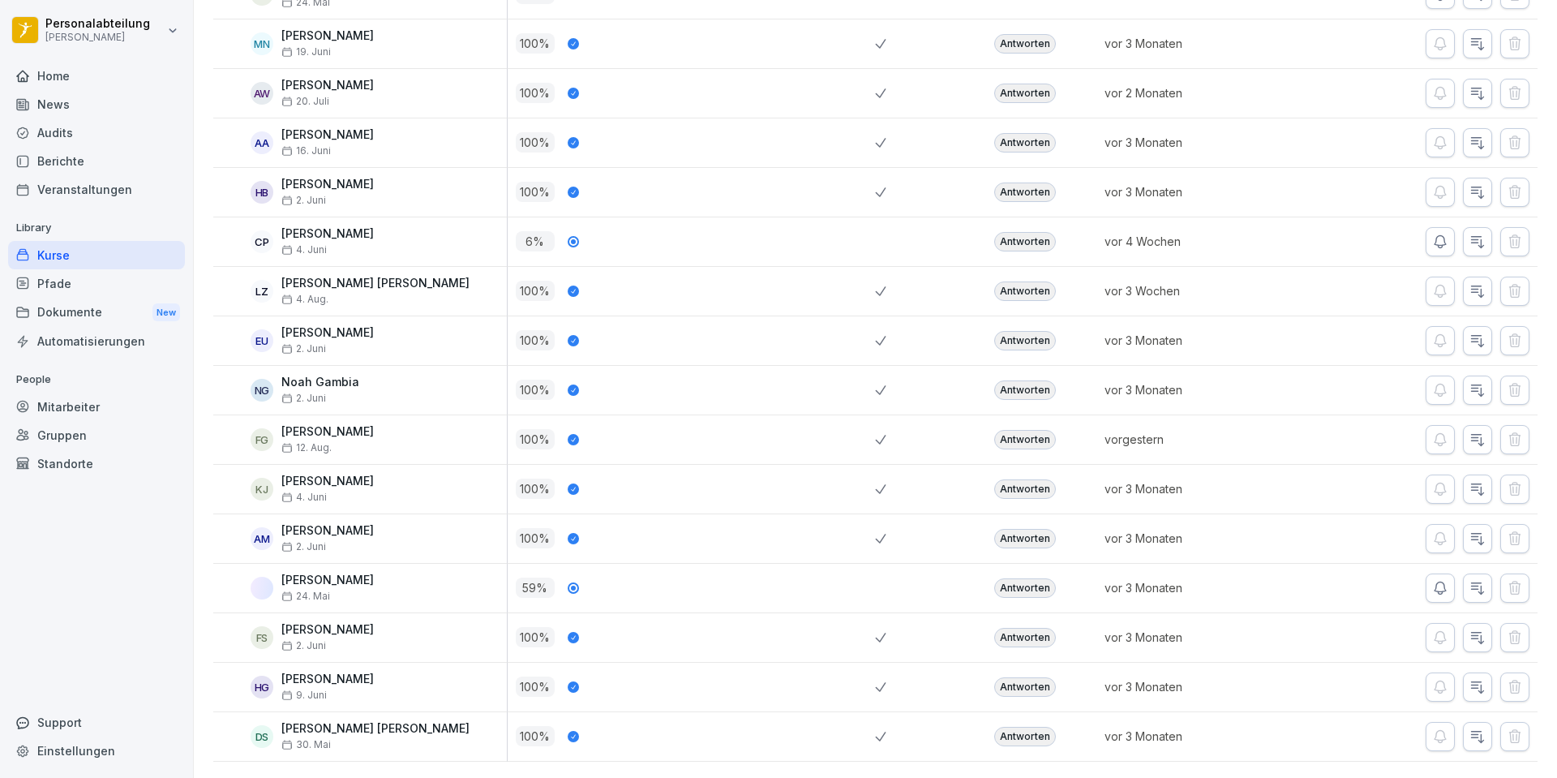
drag, startPoint x: 757, startPoint y: 260, endPoint x: 728, endPoint y: 594, distance: 334.5
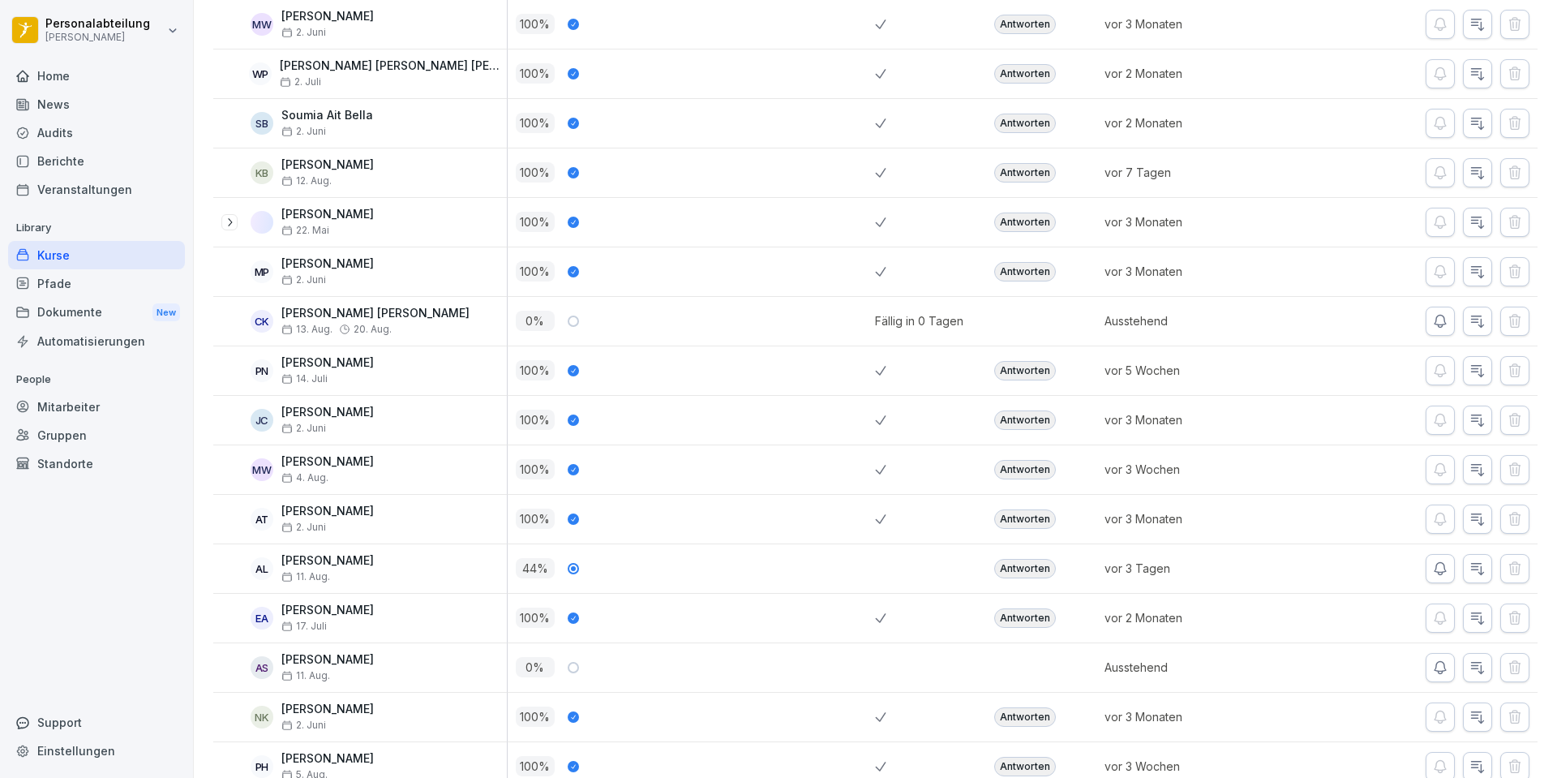
scroll to position [0, 0]
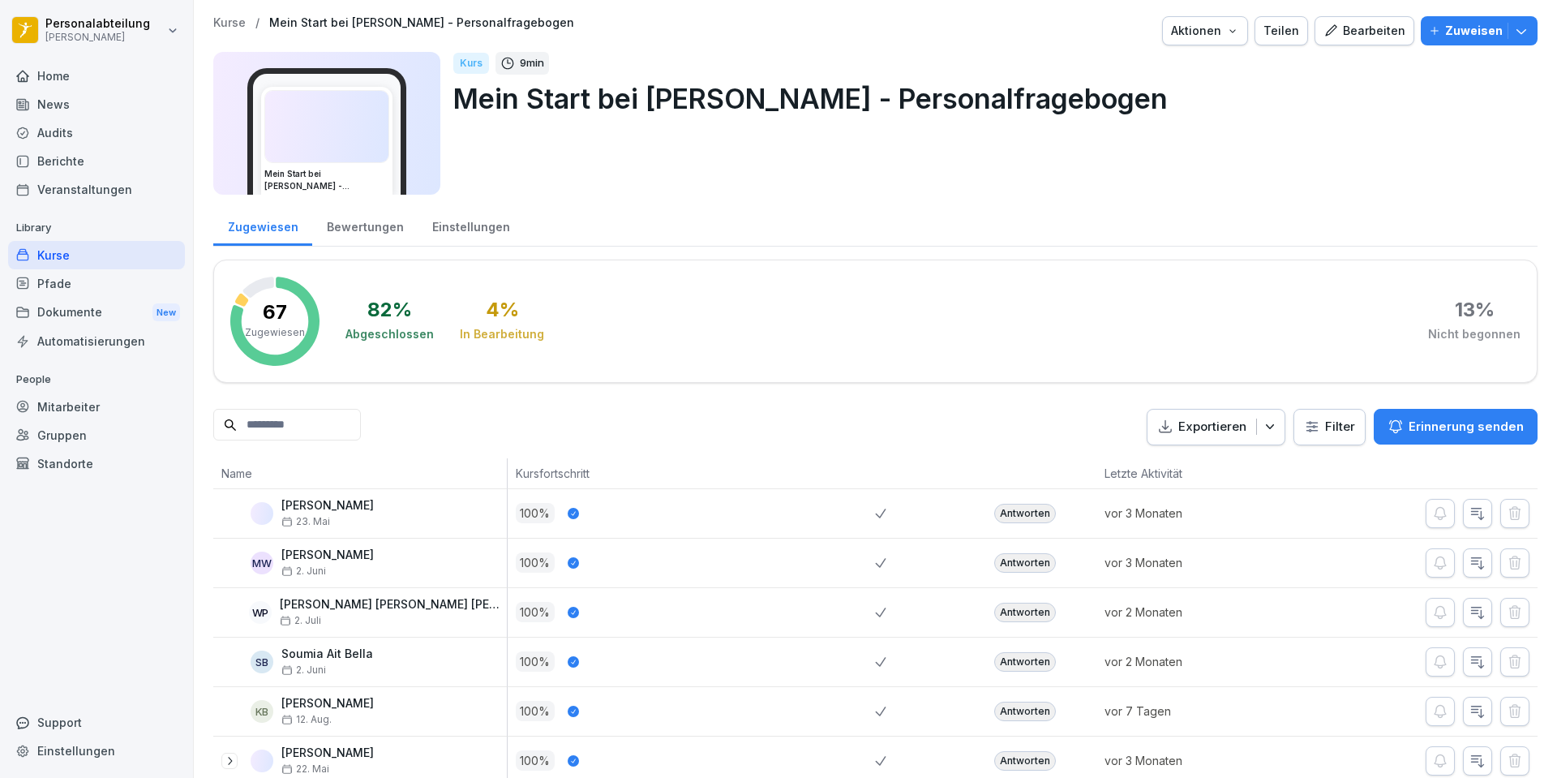
drag, startPoint x: 795, startPoint y: 661, endPoint x: 764, endPoint y: 383, distance: 279.9
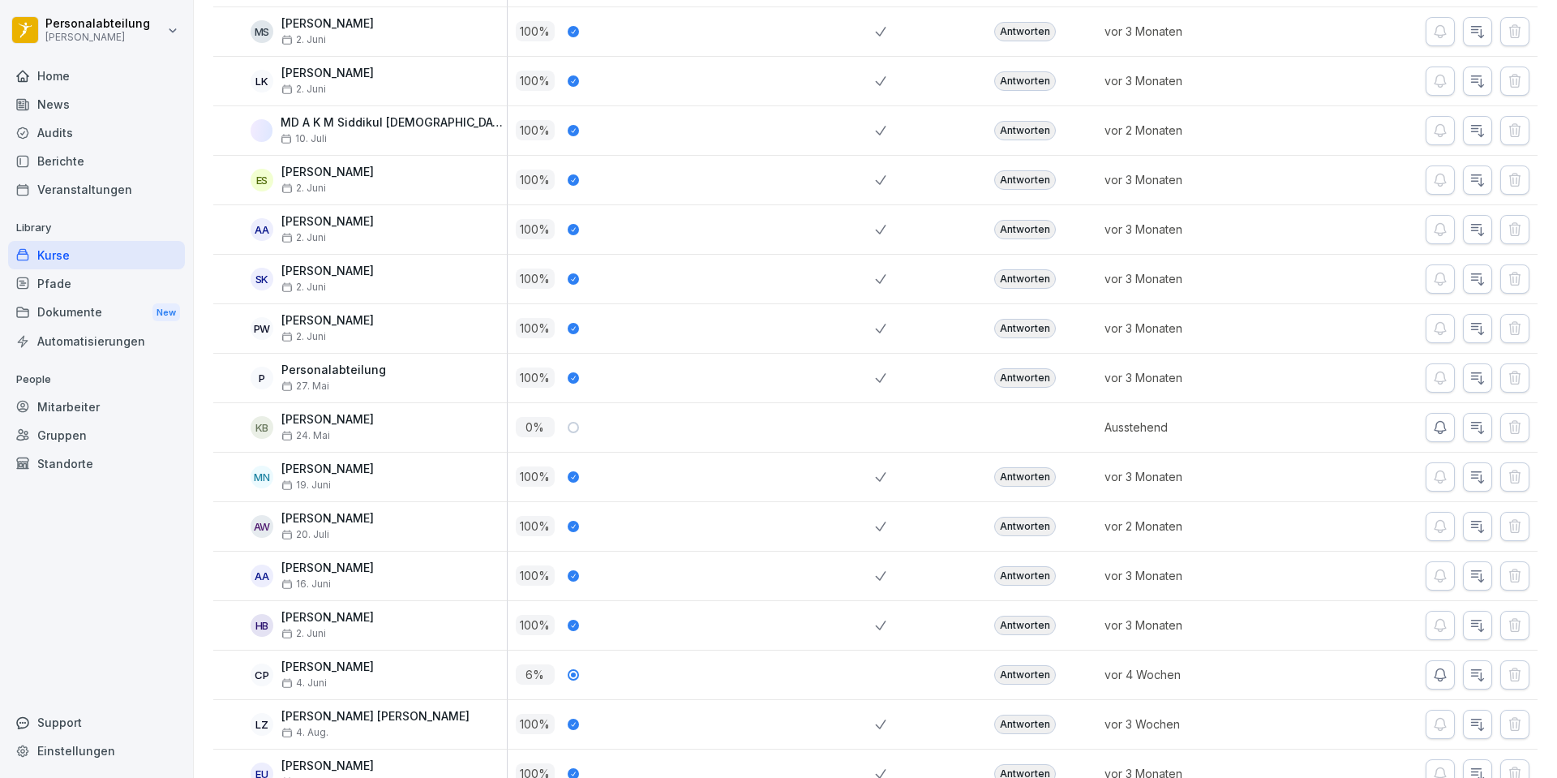
scroll to position [3067, 0]
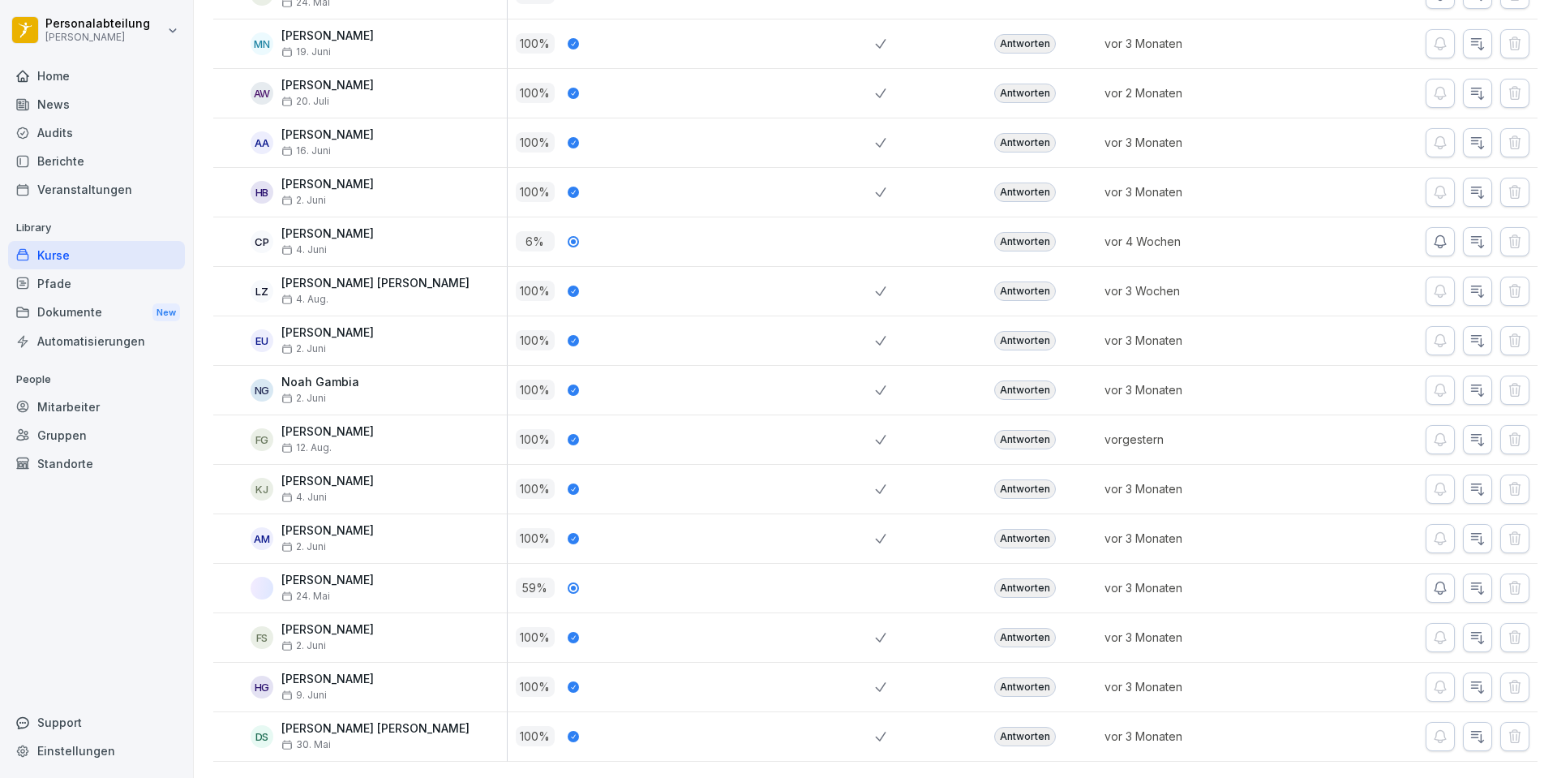
drag, startPoint x: 720, startPoint y: 380, endPoint x: 748, endPoint y: 740, distance: 361.2
click at [1007, 727] on div "Antworten" at bounding box center [1025, 736] width 62 height 19
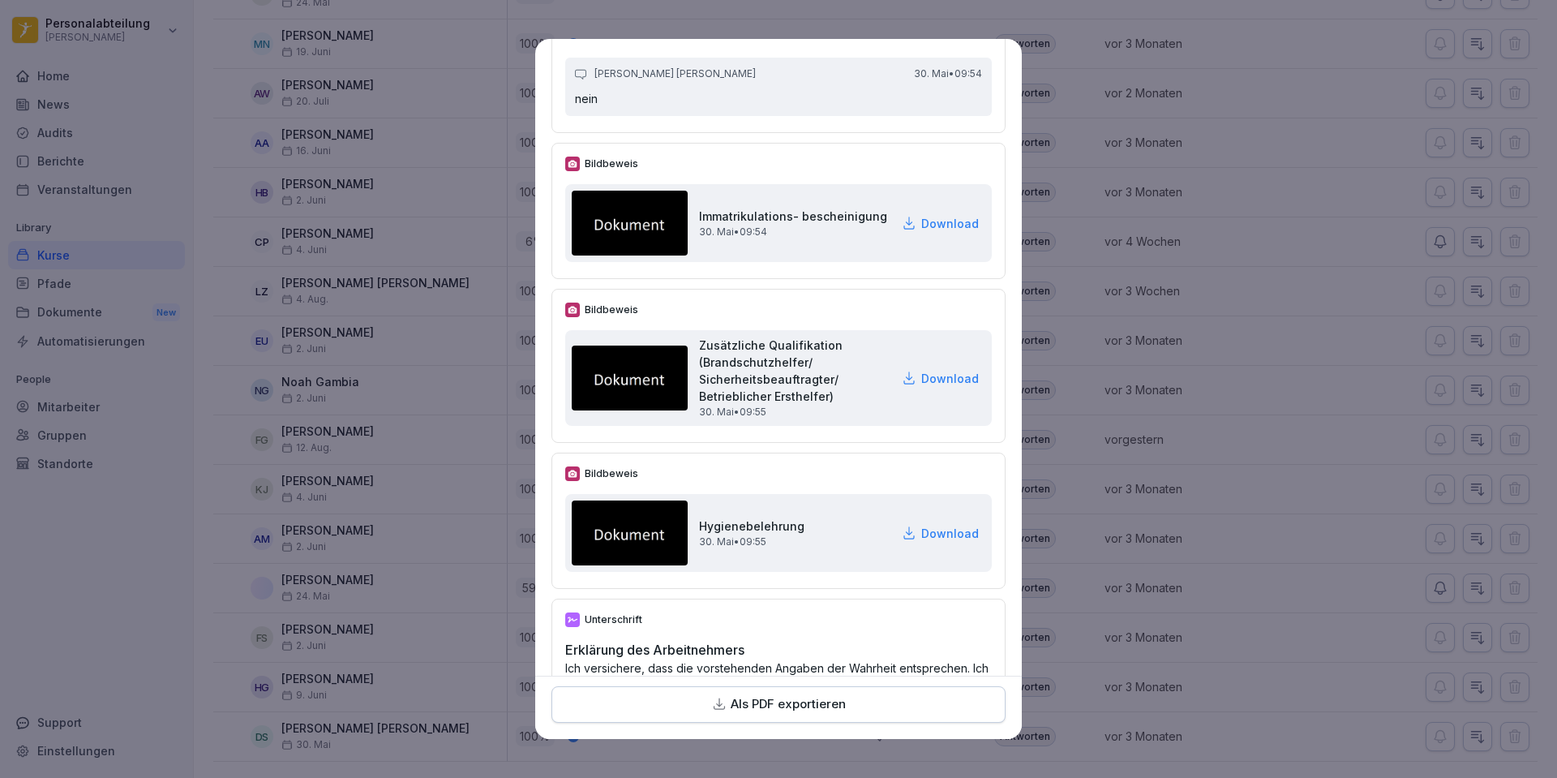
scroll to position [4626, 0]
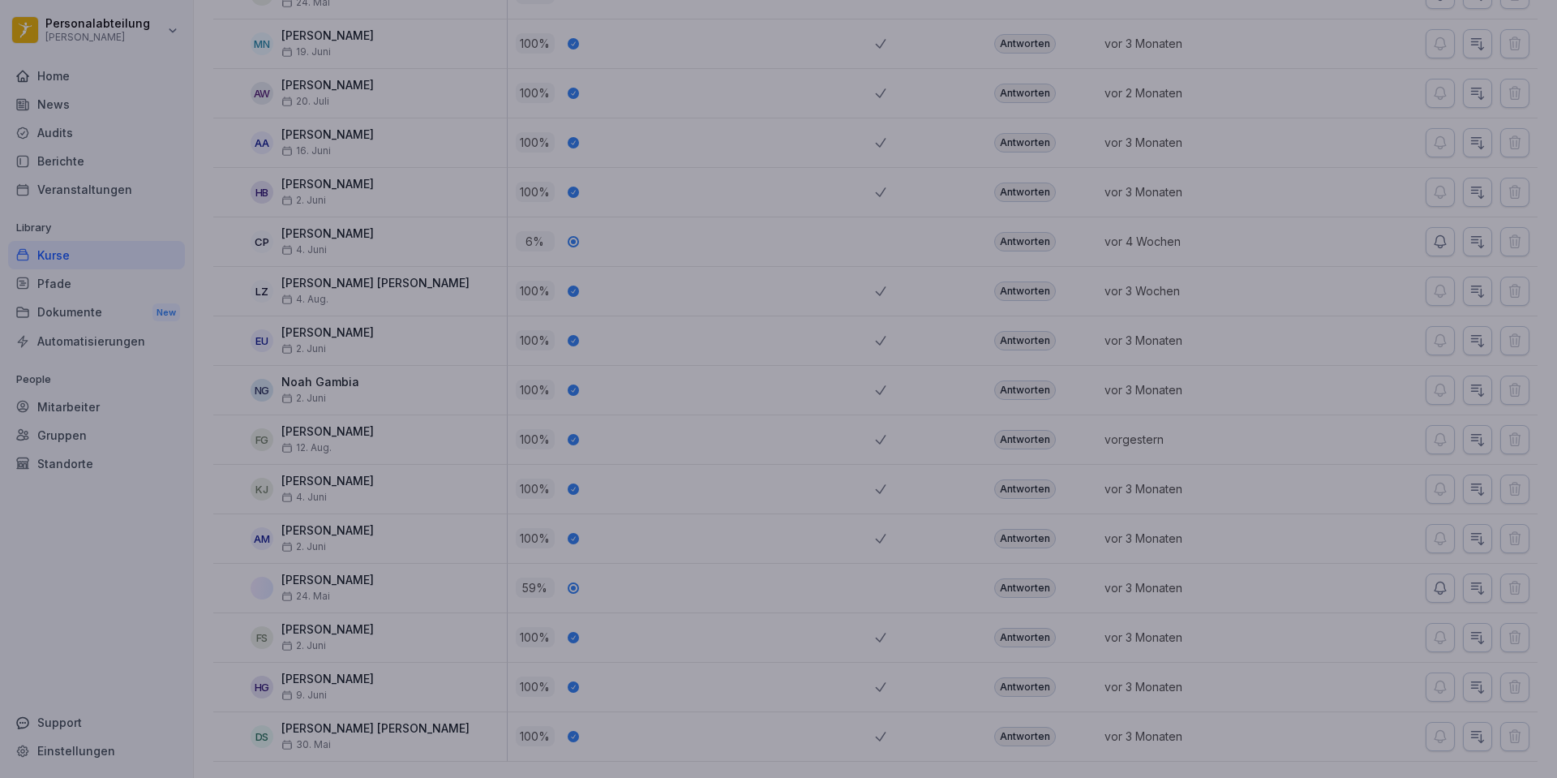
click at [1211, 258] on div at bounding box center [778, 389] width 1557 height 778
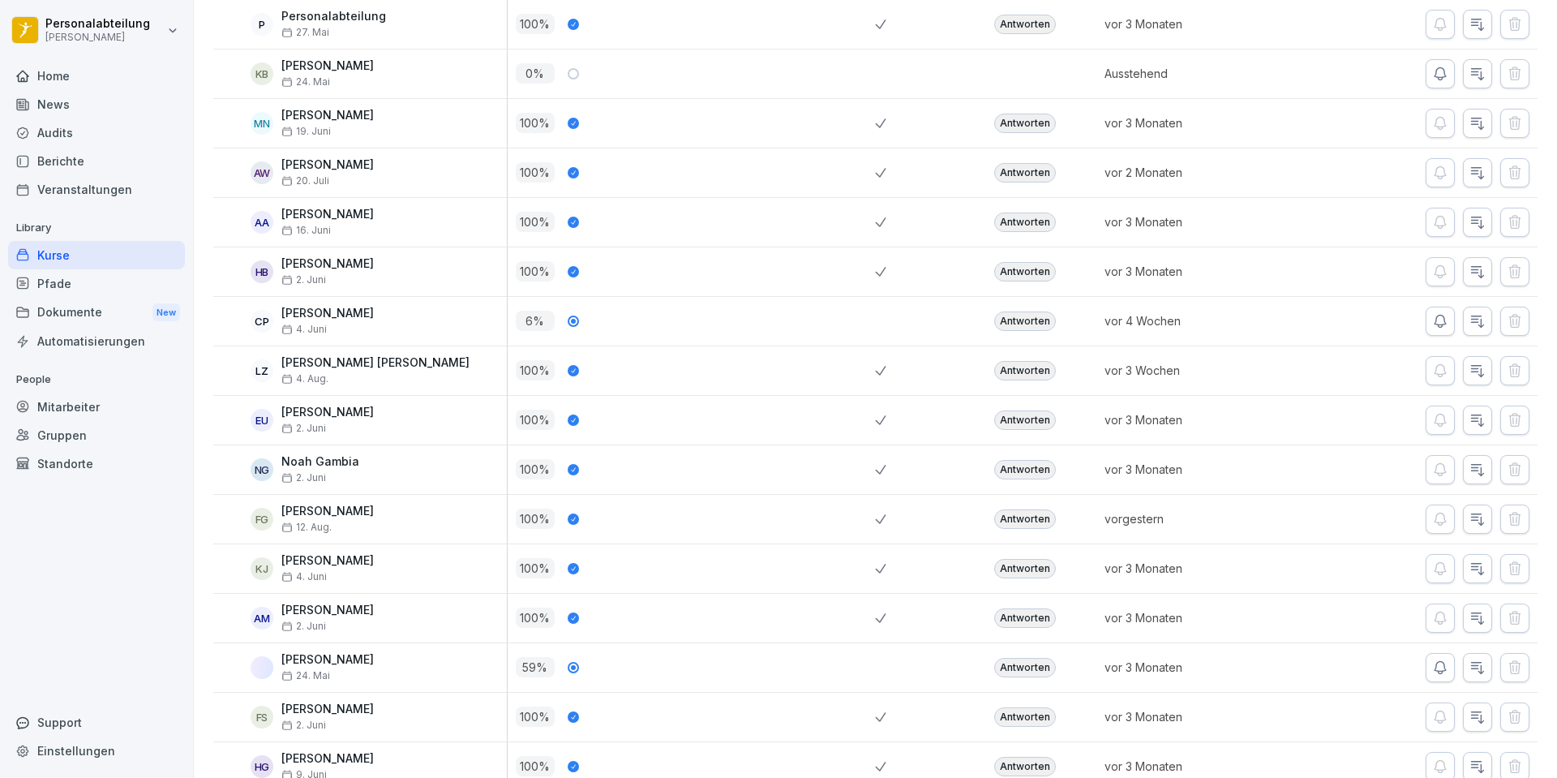
scroll to position [2823, 0]
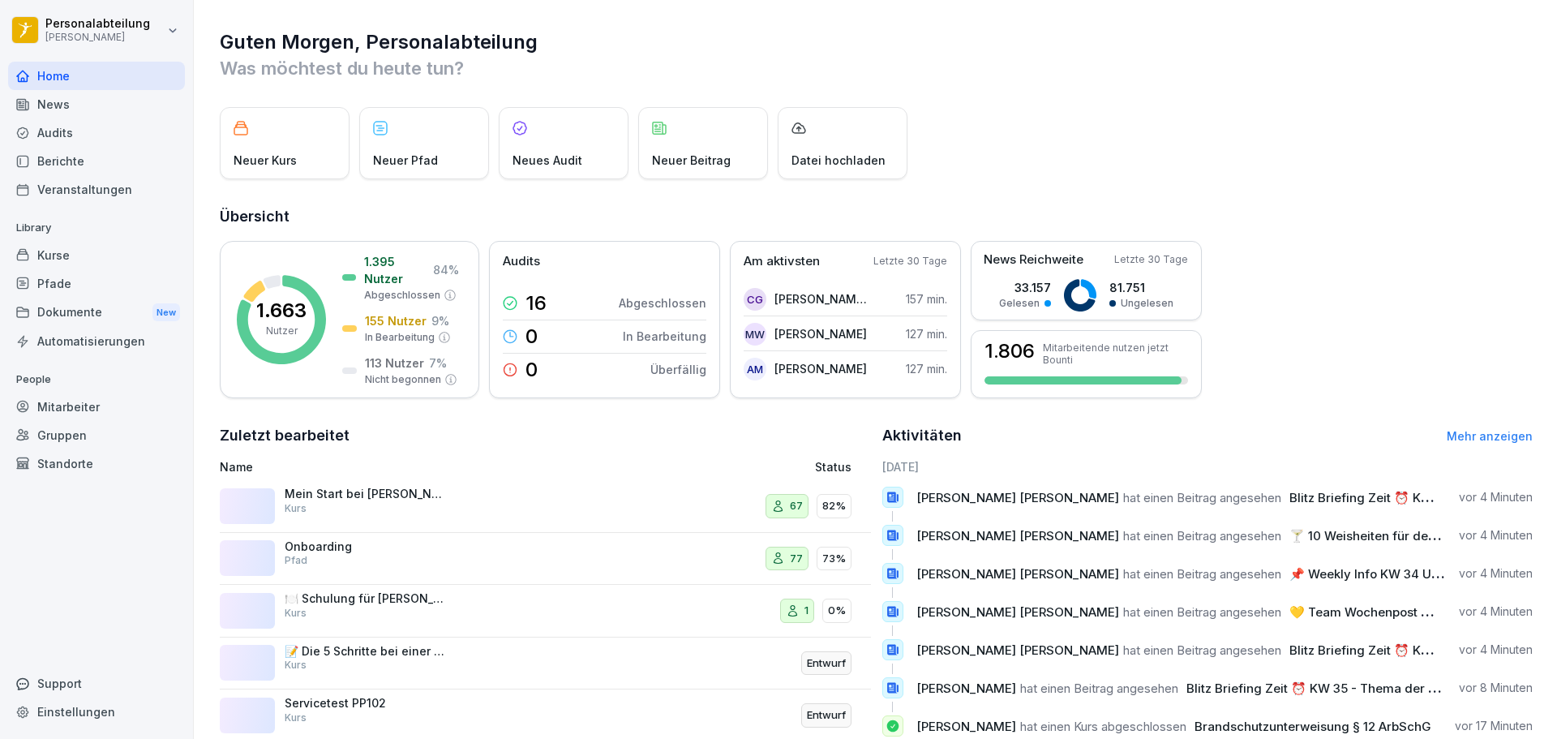
click at [427, 509] on div "Mein Start bei [PERSON_NAME] - Personalfragebogen Kurs" at bounding box center [366, 501] width 162 height 29
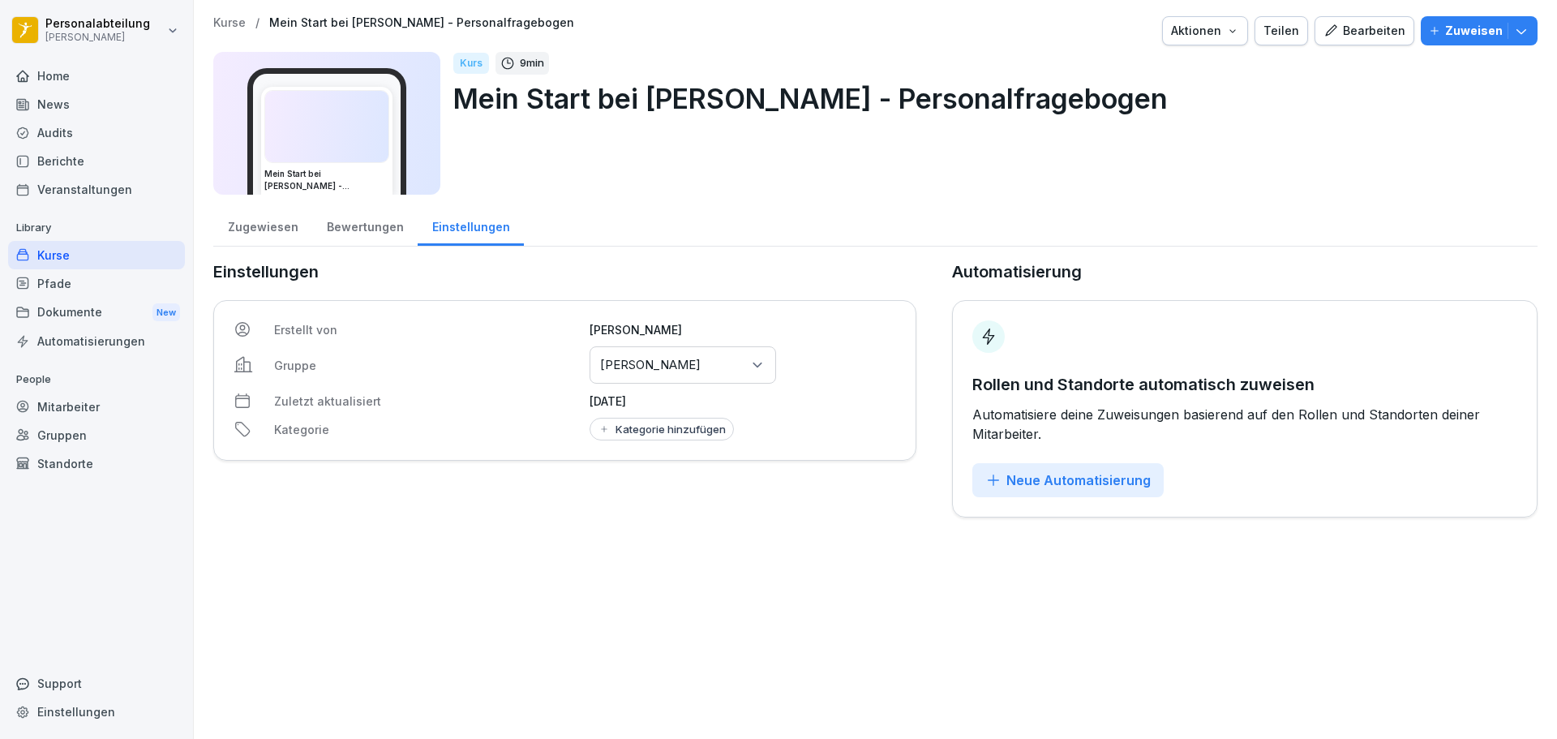
click at [303, 225] on div "Zugewiesen" at bounding box center [262, 224] width 99 height 41
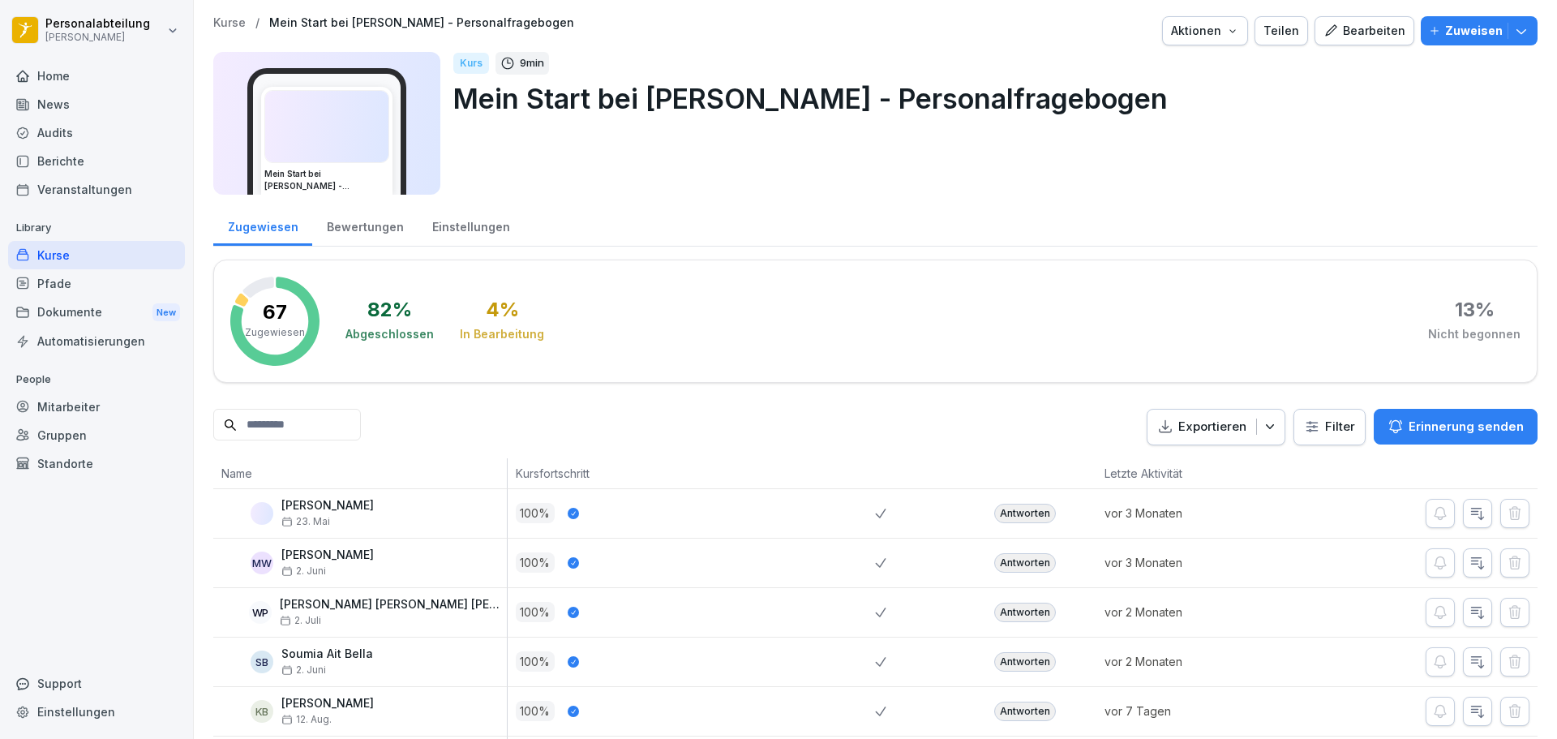
drag, startPoint x: 851, startPoint y: 174, endPoint x: 816, endPoint y: 573, distance: 400.6
drag, startPoint x: 765, startPoint y: 294, endPoint x: 728, endPoint y: 775, distance: 482.3
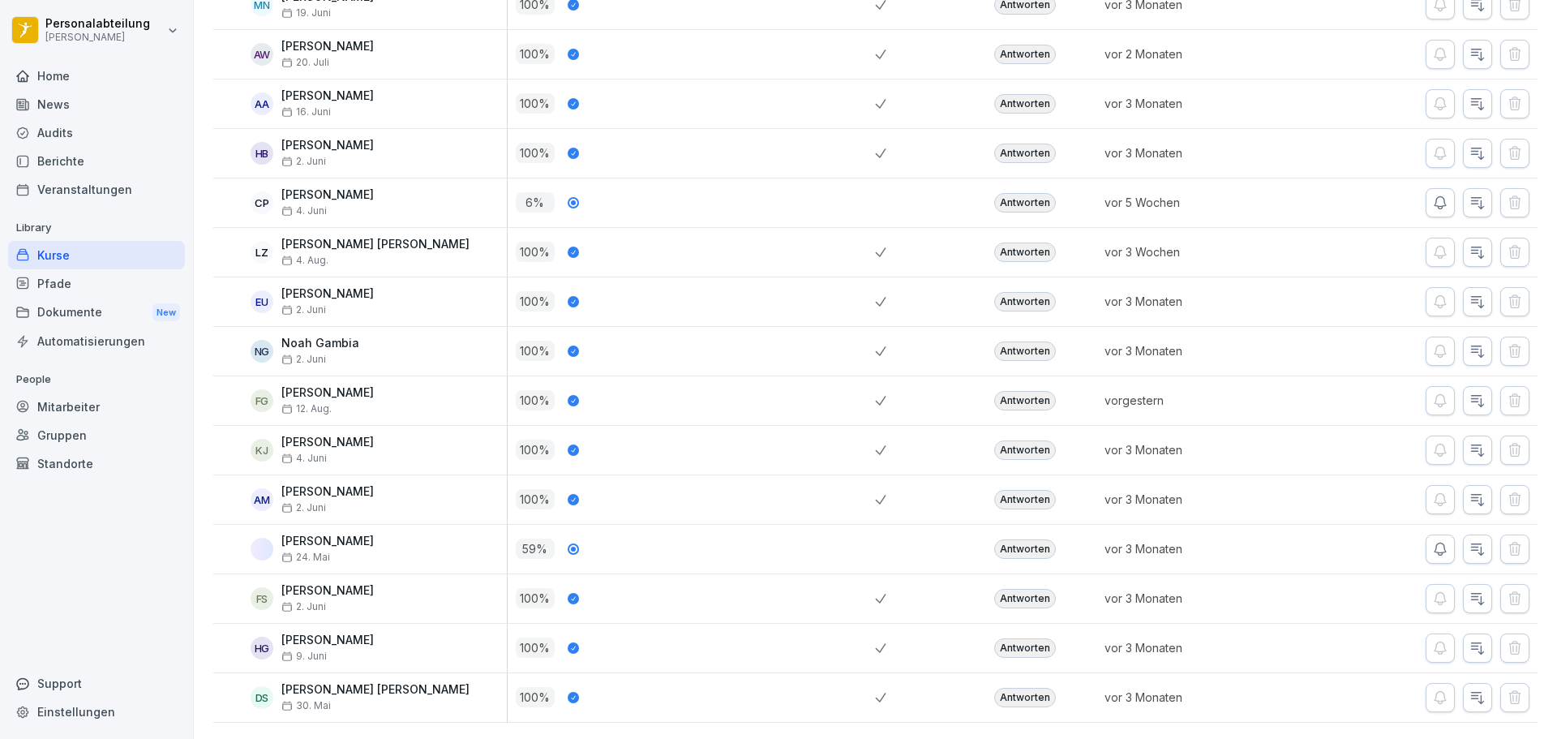
click at [1028, 688] on div "Antworten" at bounding box center [1025, 697] width 62 height 19
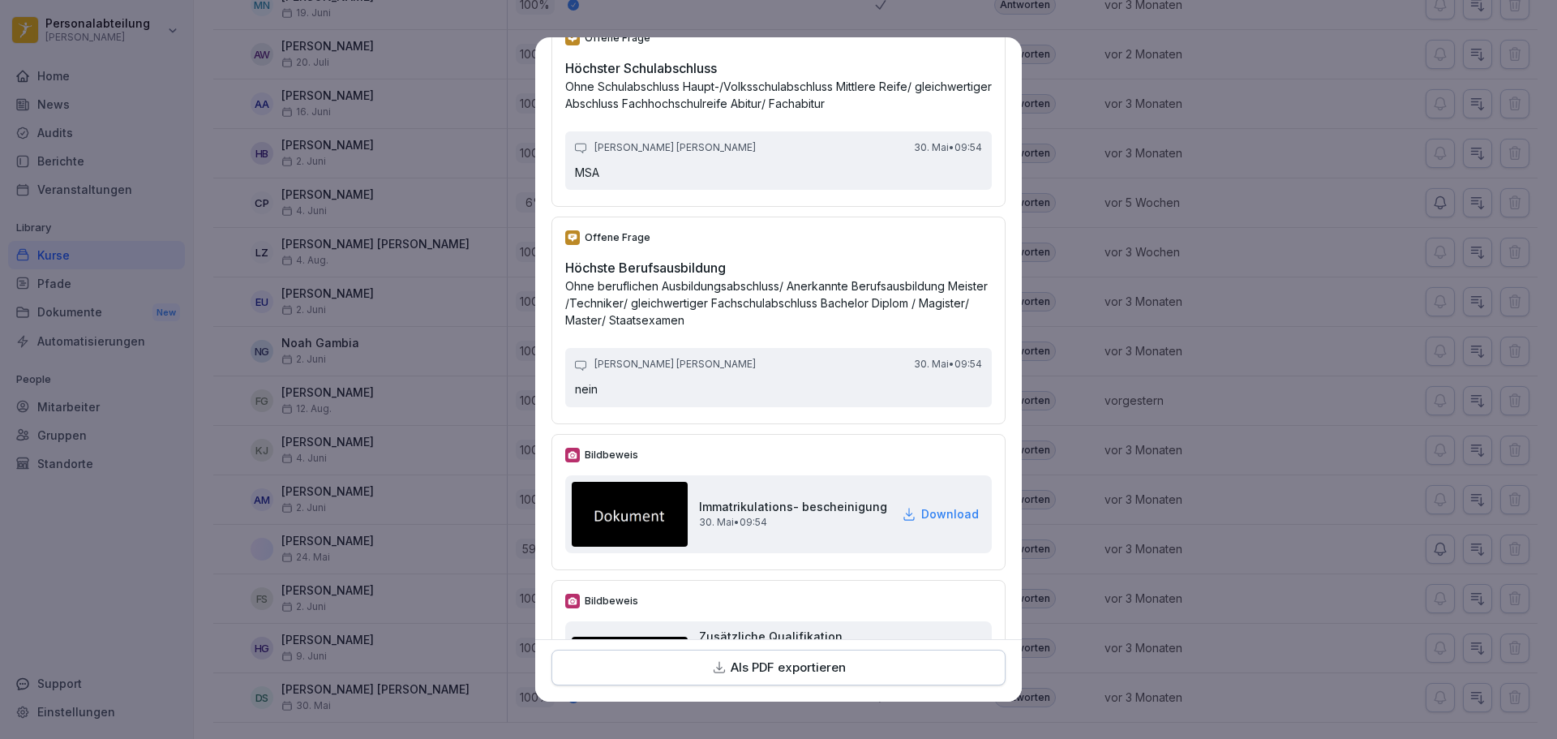
drag, startPoint x: 890, startPoint y: 386, endPoint x: 886, endPoint y: 550, distance: 163.9
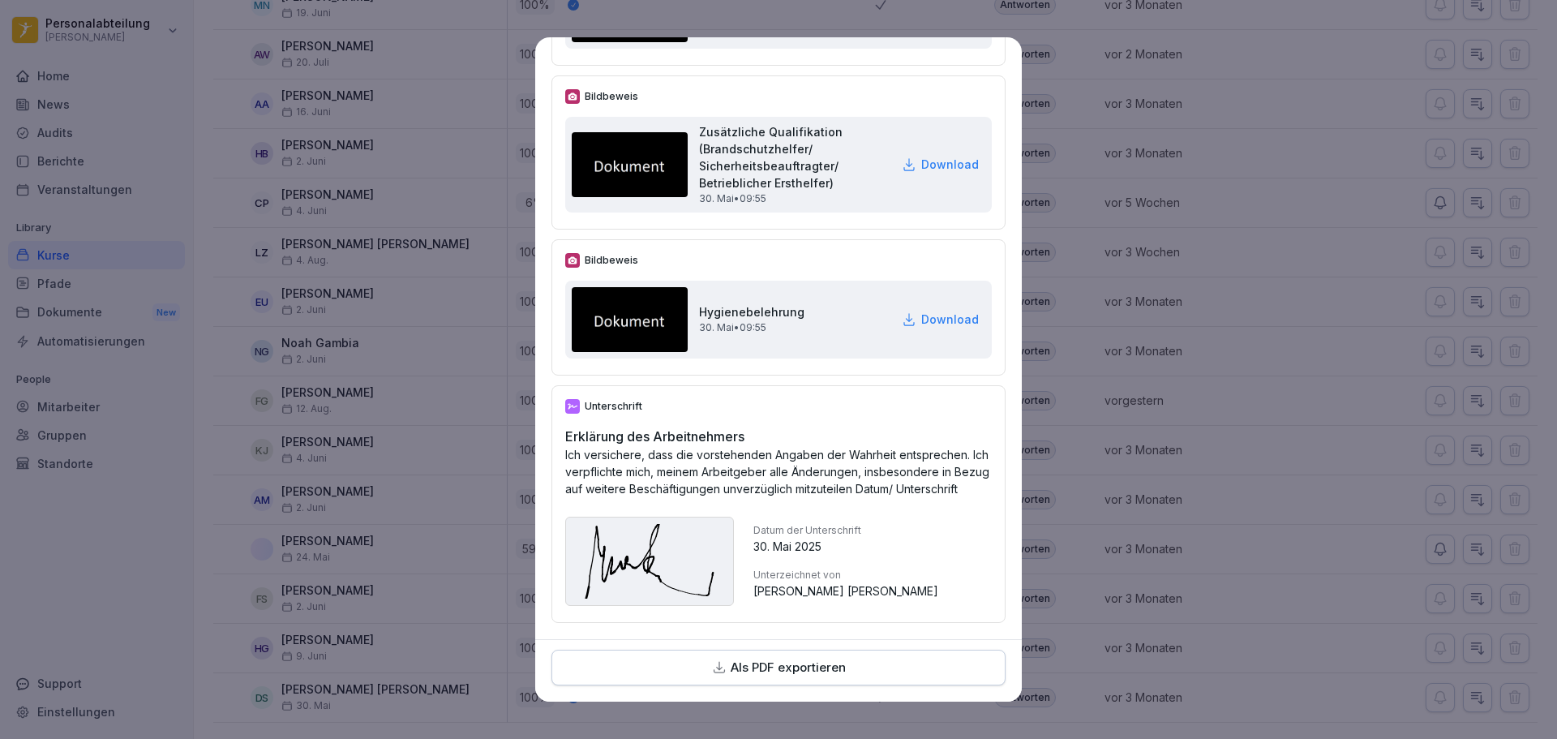
drag, startPoint x: 813, startPoint y: 477, endPoint x: 811, endPoint y: 616, distance: 138.7
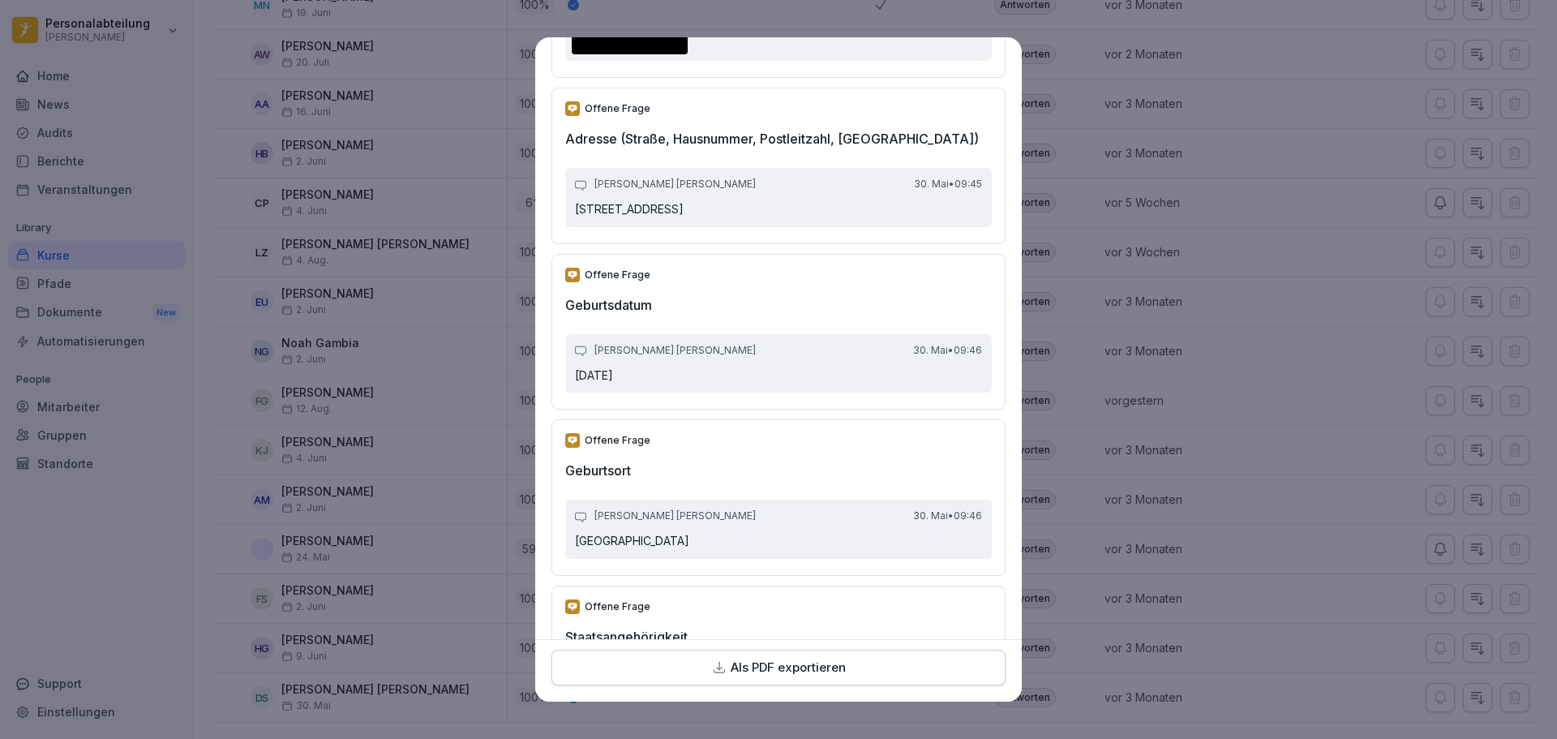
scroll to position [0, 0]
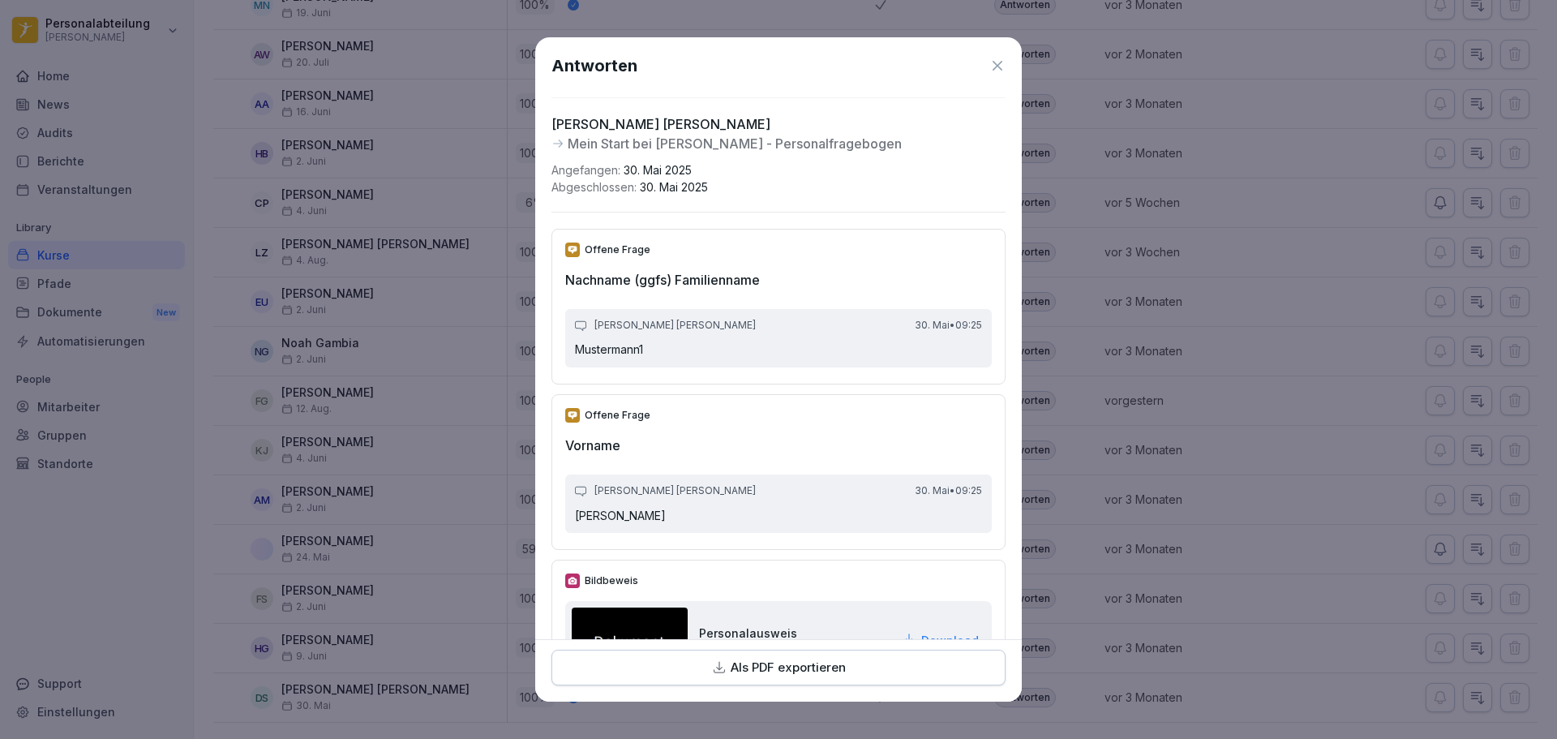
drag, startPoint x: 837, startPoint y: 514, endPoint x: 837, endPoint y: 37, distance: 476.9
click at [989, 65] on icon at bounding box center [997, 66] width 16 height 16
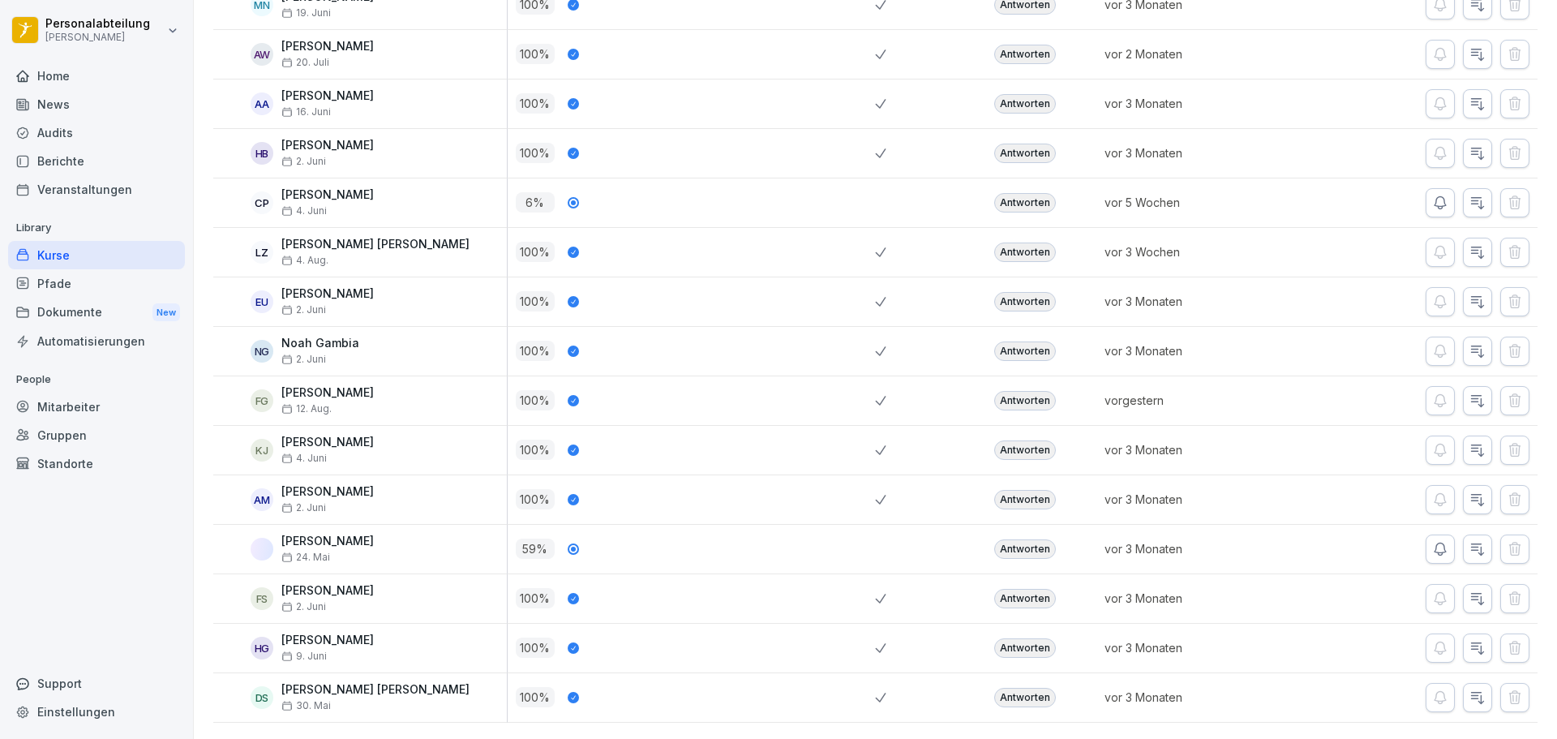
drag, startPoint x: 831, startPoint y: 290, endPoint x: 837, endPoint y: 504, distance: 214.2
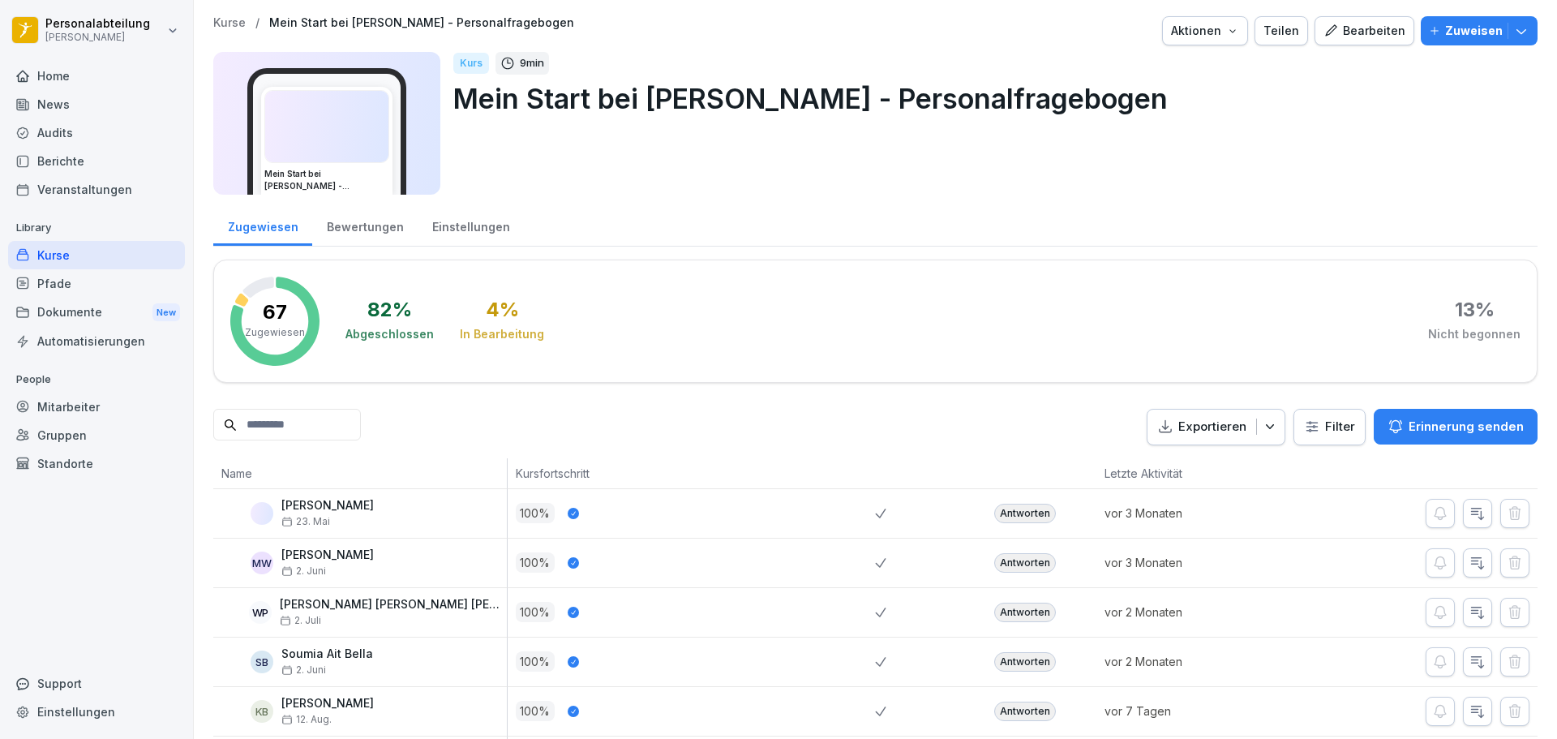
drag, startPoint x: 215, startPoint y: 190, endPoint x: 238, endPoint y: 22, distance: 169.5
click at [315, 427] on input at bounding box center [287, 425] width 148 height 32
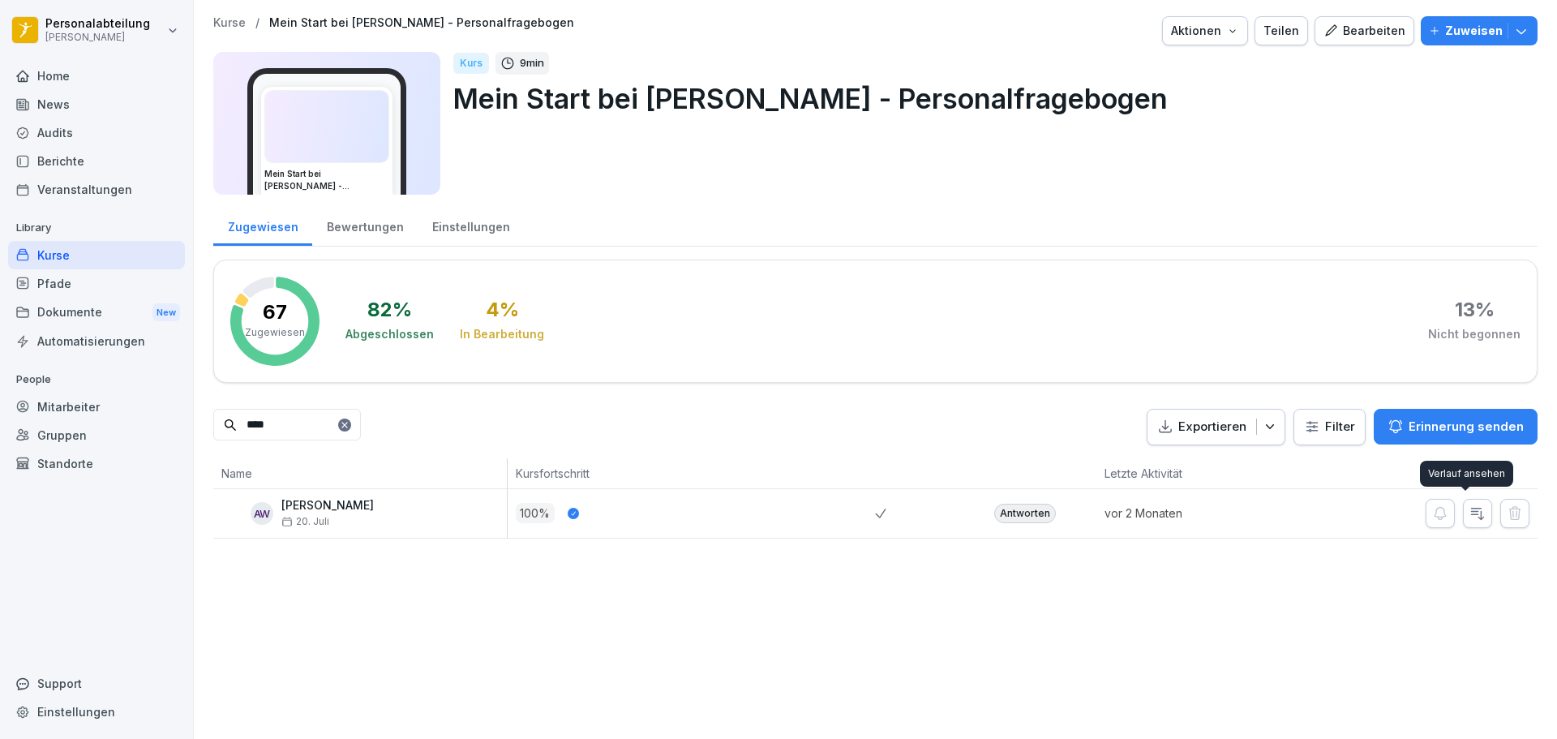
click at [1478, 517] on button "button" at bounding box center [1477, 513] width 29 height 29
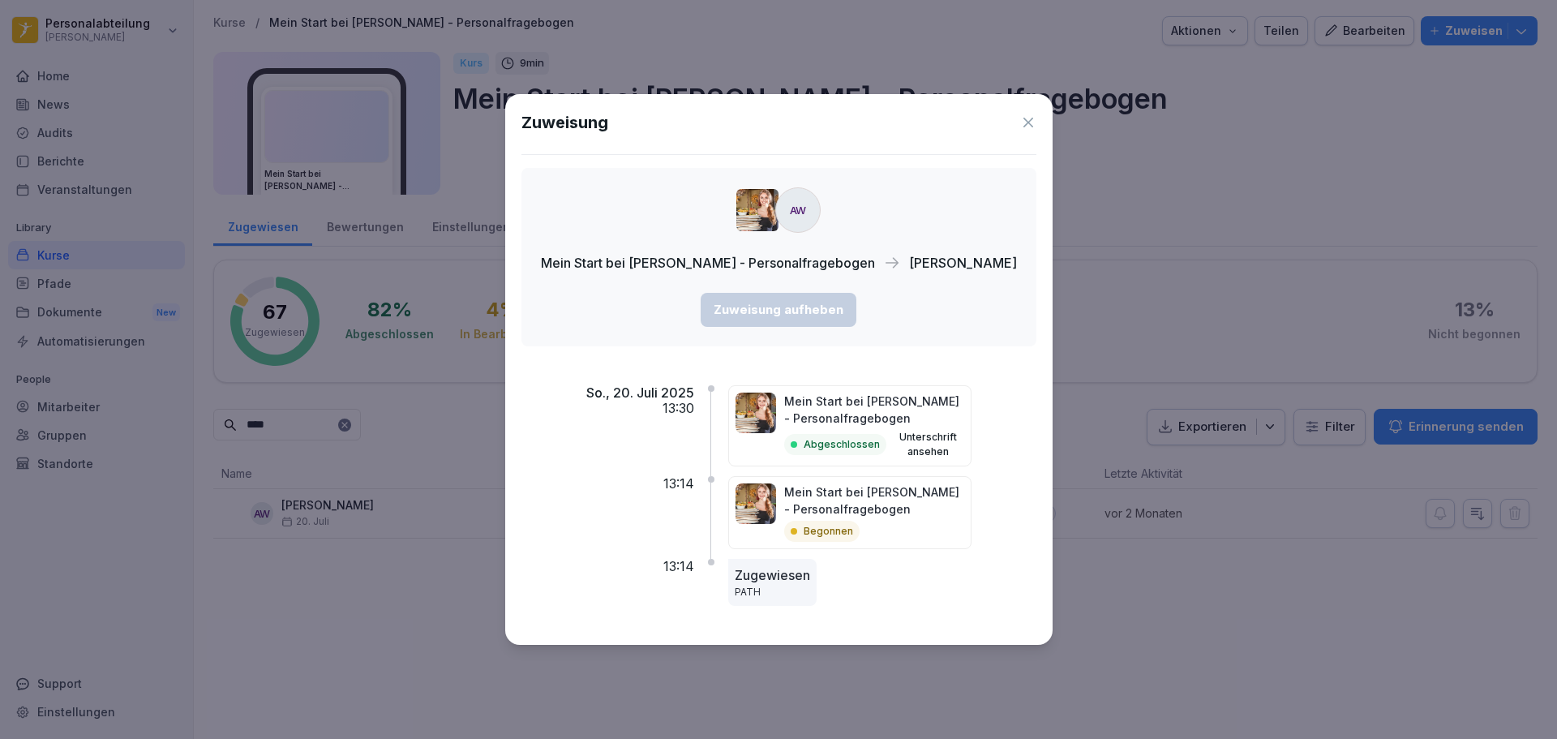
click at [1020, 118] on icon at bounding box center [1028, 122] width 16 height 16
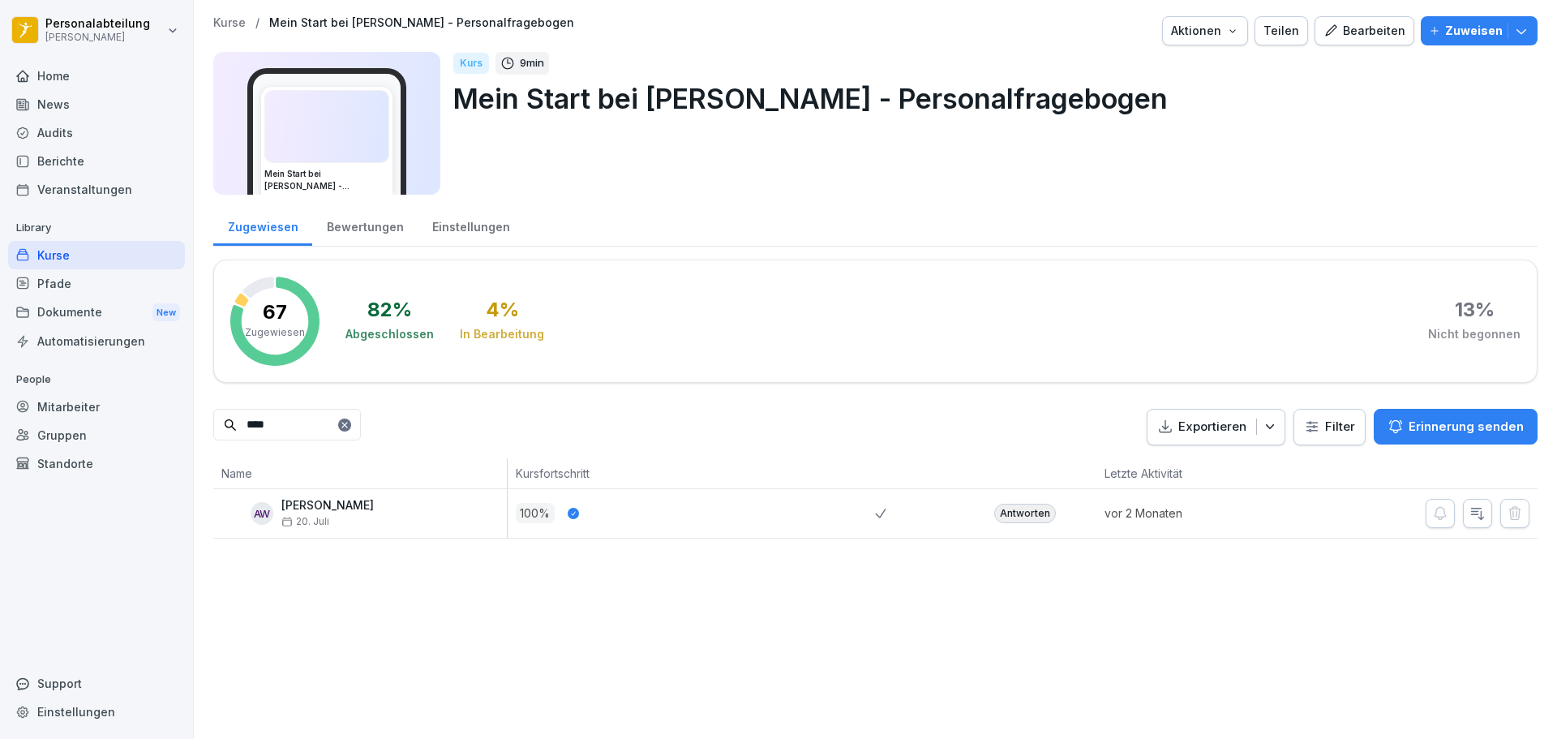
drag, startPoint x: 320, startPoint y: 421, endPoint x: -187, endPoint y: 420, distance: 506.1
click at [0, 420] on html "Personalabteilung [PERSON_NAME] Home News Audits Berichte Veranstaltungen Libra…" at bounding box center [778, 369] width 1557 height 739
type input "*****"
click at [1470, 520] on icon "button" at bounding box center [1478, 513] width 16 height 16
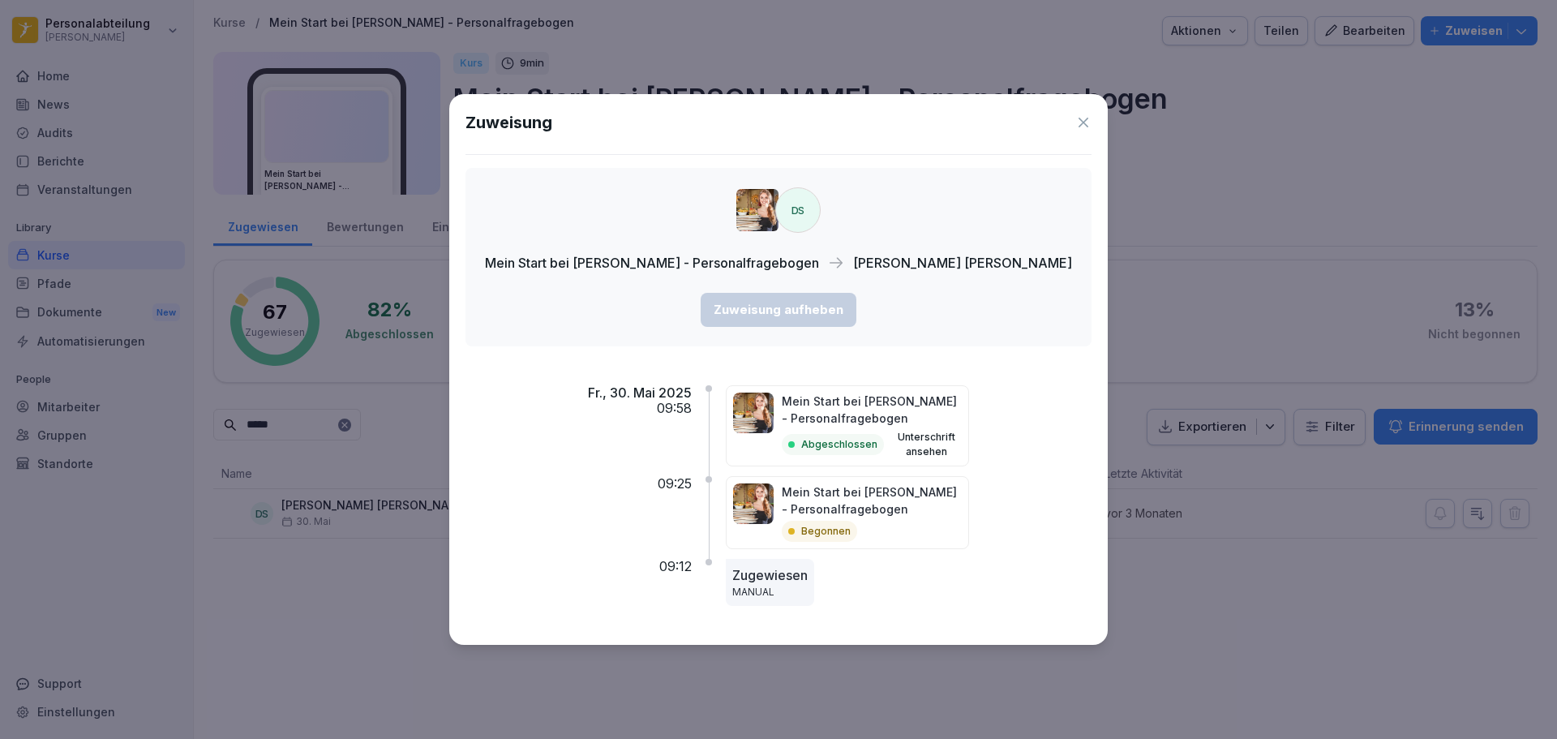
click at [950, 448] on button "Unterschrift ansehen" at bounding box center [926, 444] width 71 height 29
click at [995, 424] on div "Mein Start bei [PERSON_NAME] - Personalfragebogen Abgeschlossen Unterschrift an…" at bounding box center [909, 425] width 366 height 81
click at [1075, 119] on icon at bounding box center [1083, 122] width 16 height 16
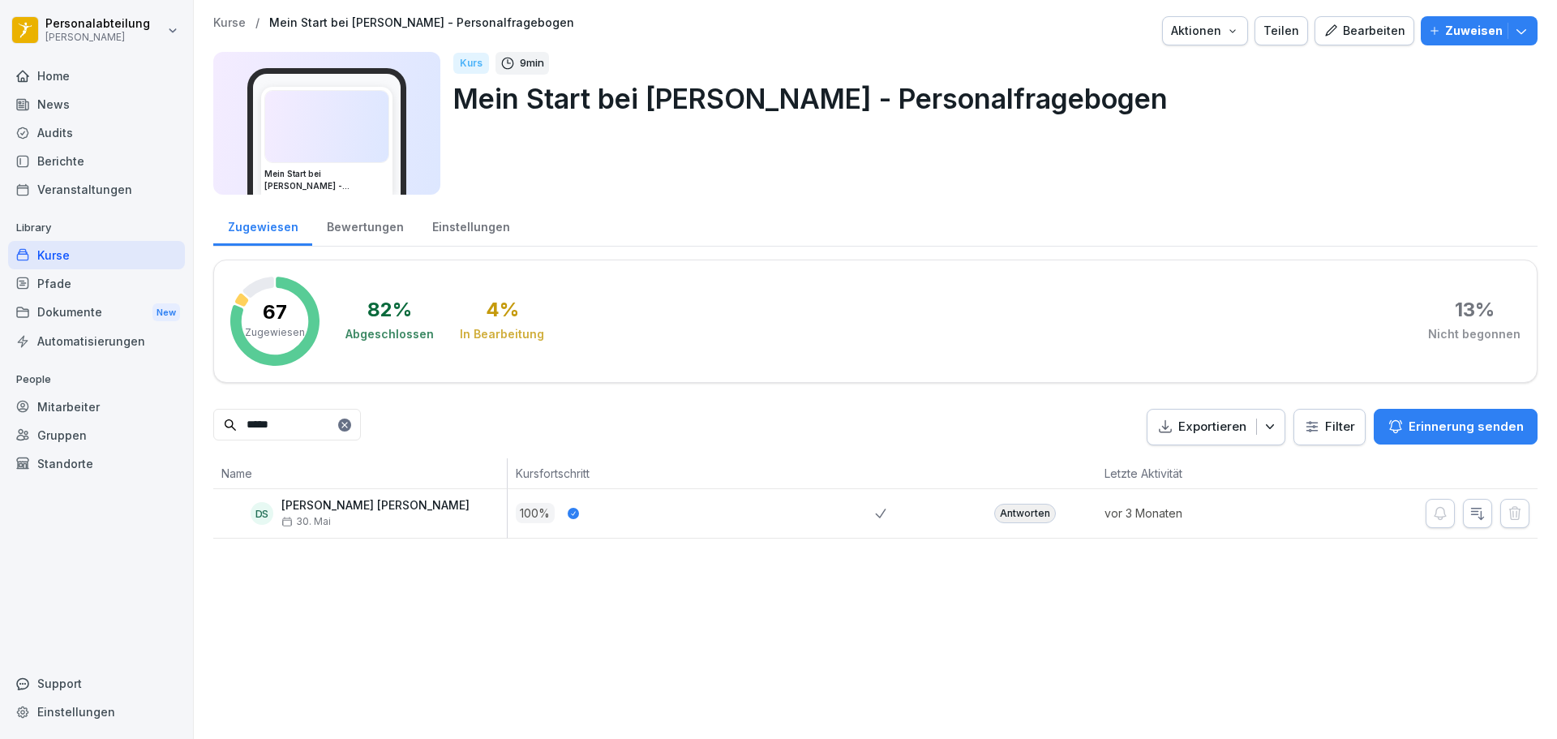
click at [95, 73] on div "Home" at bounding box center [96, 76] width 177 height 28
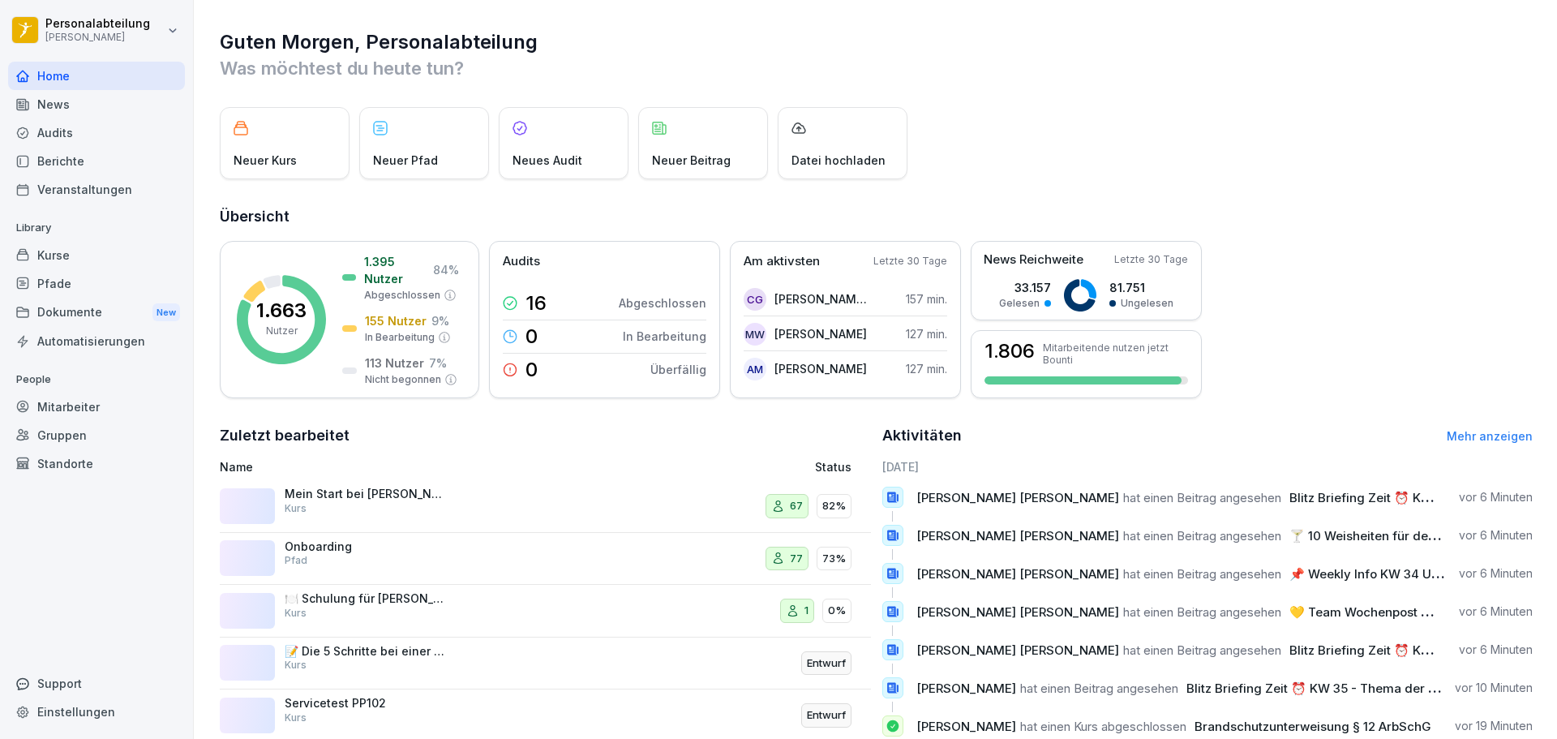
click at [120, 72] on div "Home" at bounding box center [96, 76] width 177 height 28
